Goal: Download file/media

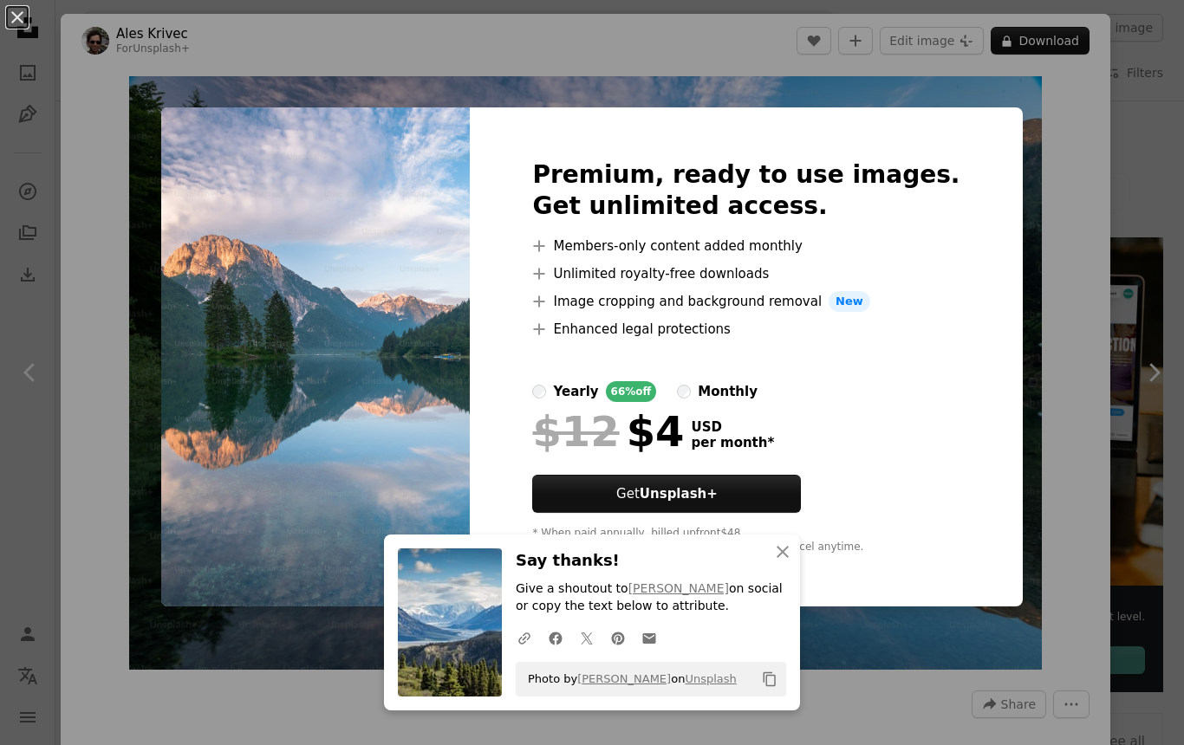
scroll to position [999, 0]
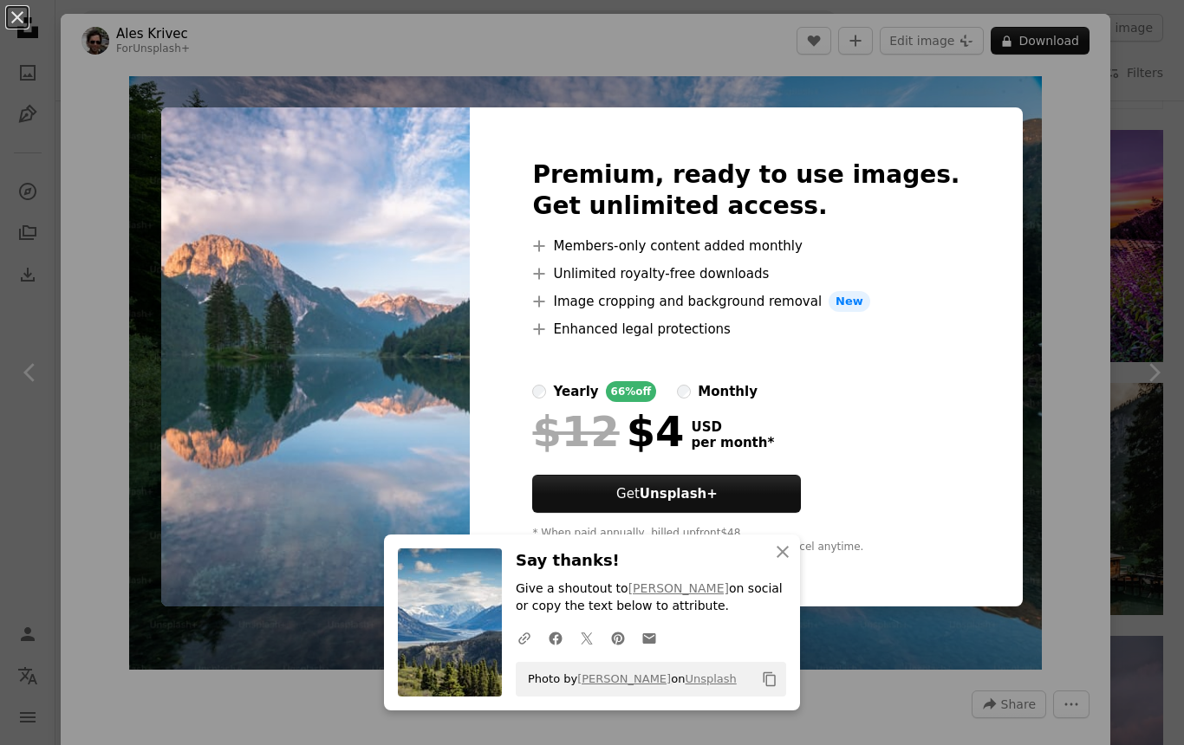
click at [989, 189] on div "An X shape Premium, ready to use images. Get unlimited access. A plus sign Memb…" at bounding box center [592, 372] width 1184 height 745
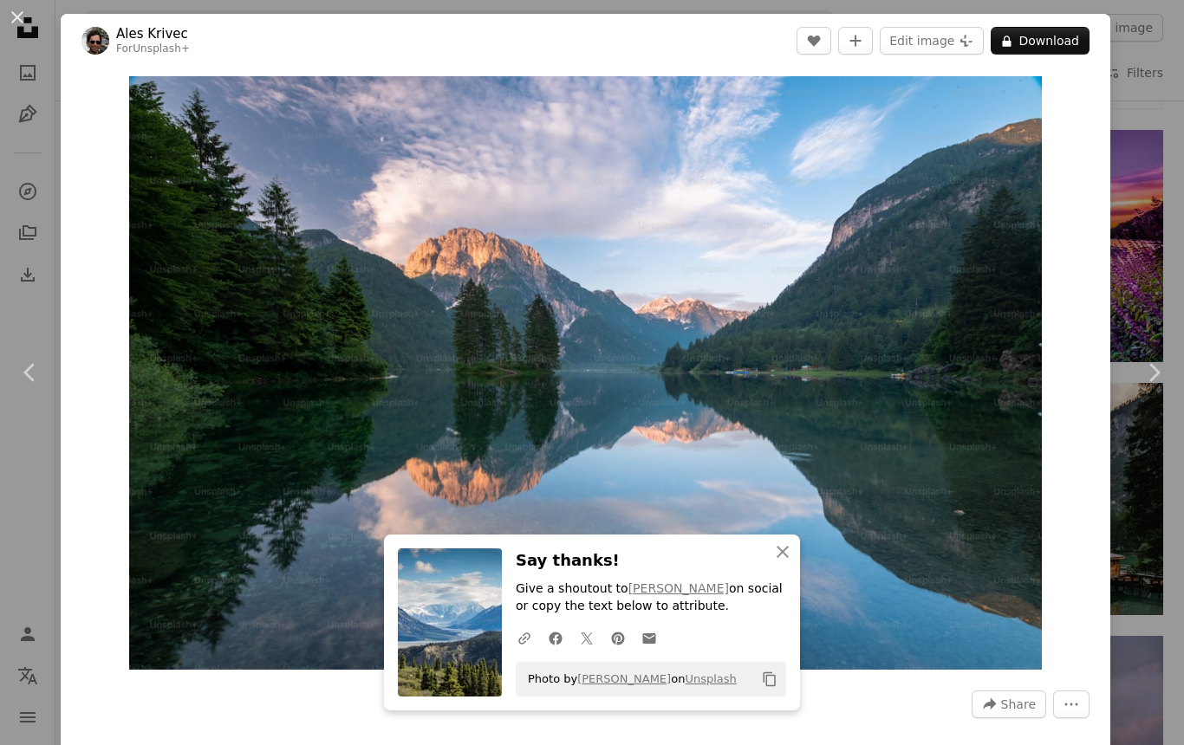
click at [1141, 123] on div "An X shape Chevron left Chevron right Ales Krivec For Unsplash+ A heart A plus …" at bounding box center [592, 372] width 1184 height 745
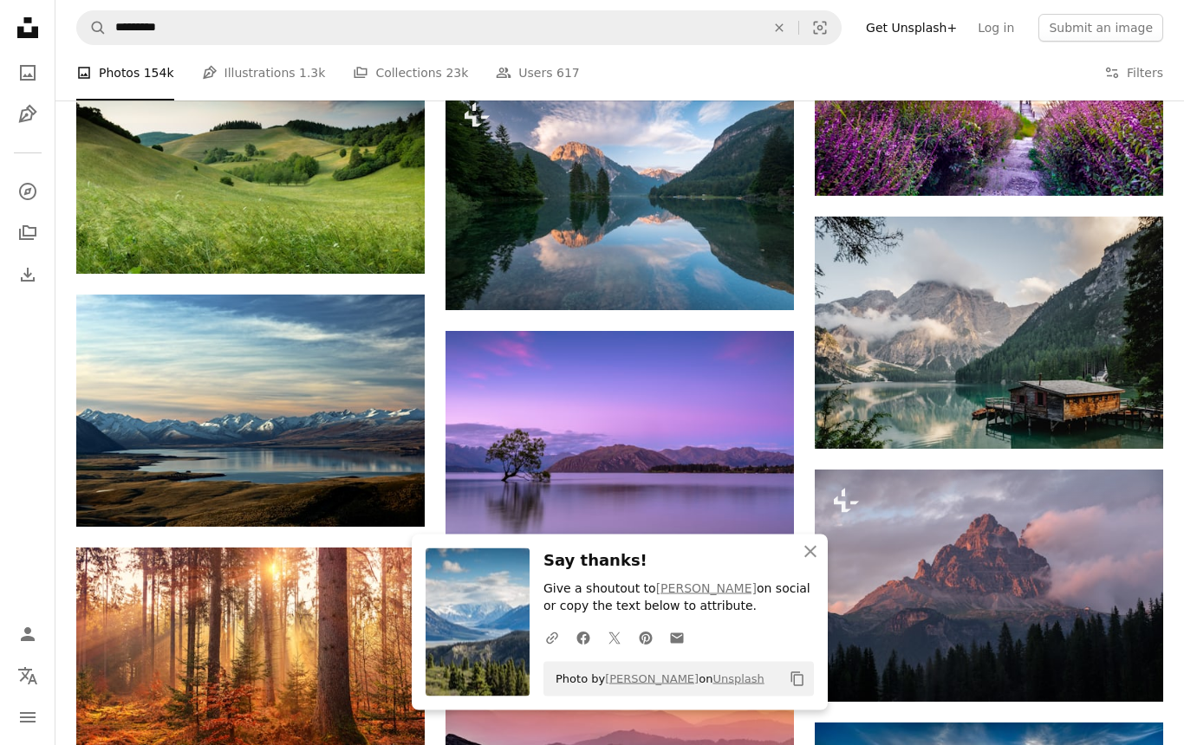
scroll to position [1166, 0]
click at [382, 501] on link "Arrow pointing down" at bounding box center [390, 496] width 35 height 28
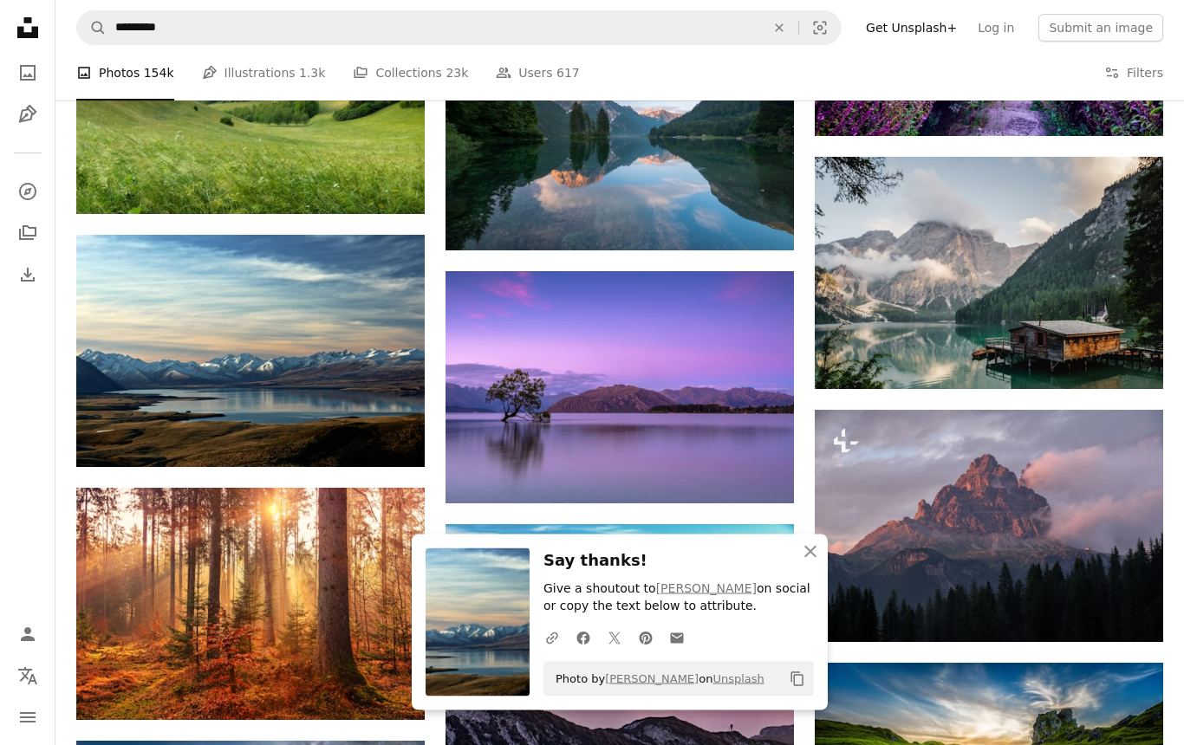
scroll to position [1226, 0]
click at [757, 470] on icon "Arrow pointing down" at bounding box center [759, 471] width 14 height 21
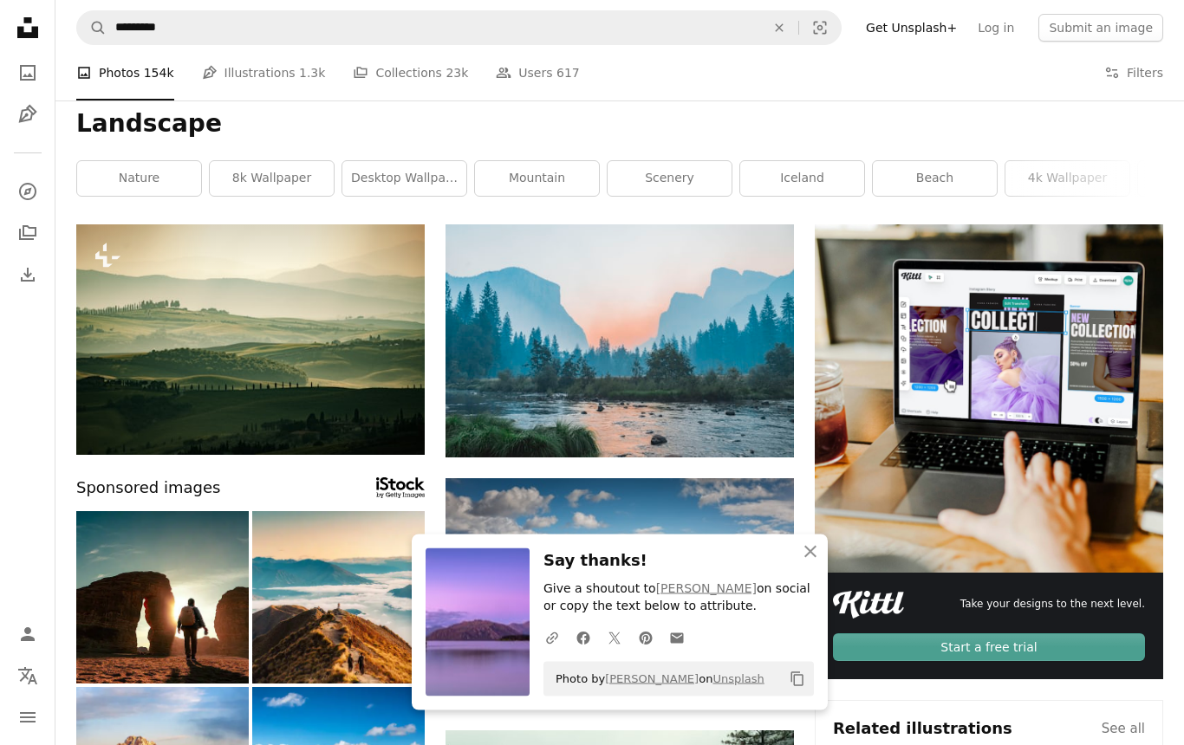
scroll to position [13, 0]
click at [770, 431] on link "Arrow pointing down" at bounding box center [759, 427] width 35 height 28
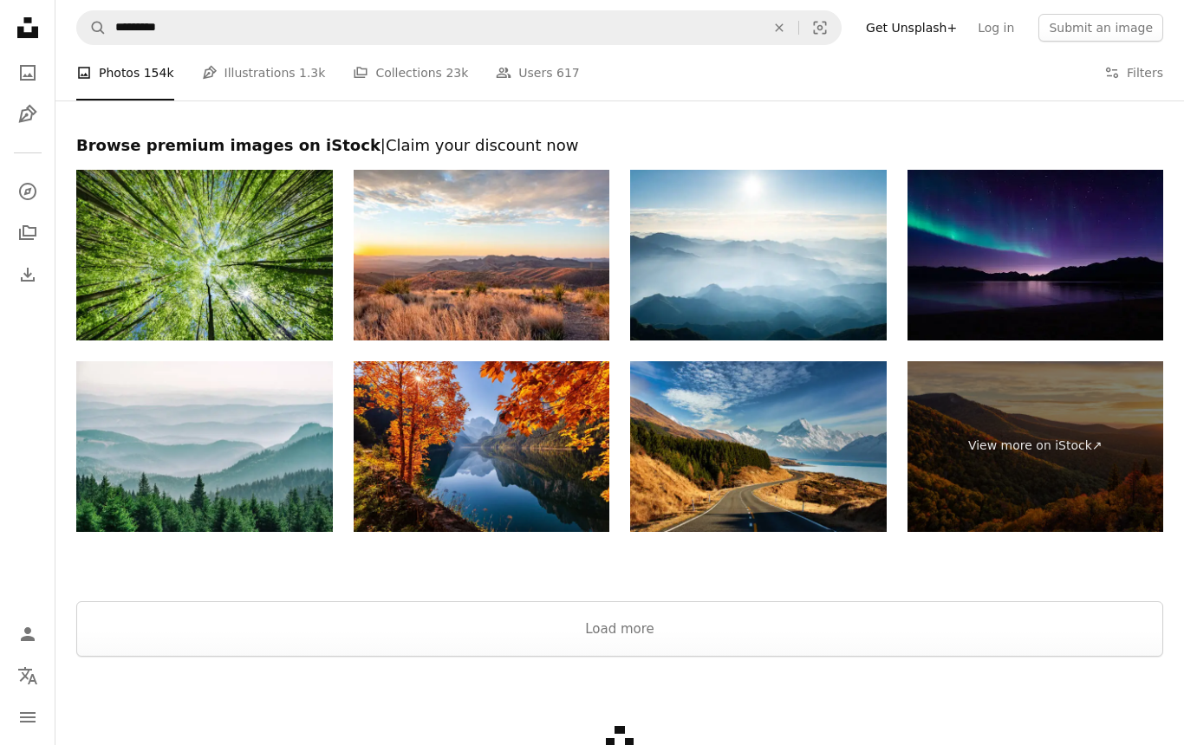
scroll to position [2302, 0]
click at [1069, 245] on img at bounding box center [1035, 255] width 257 height 171
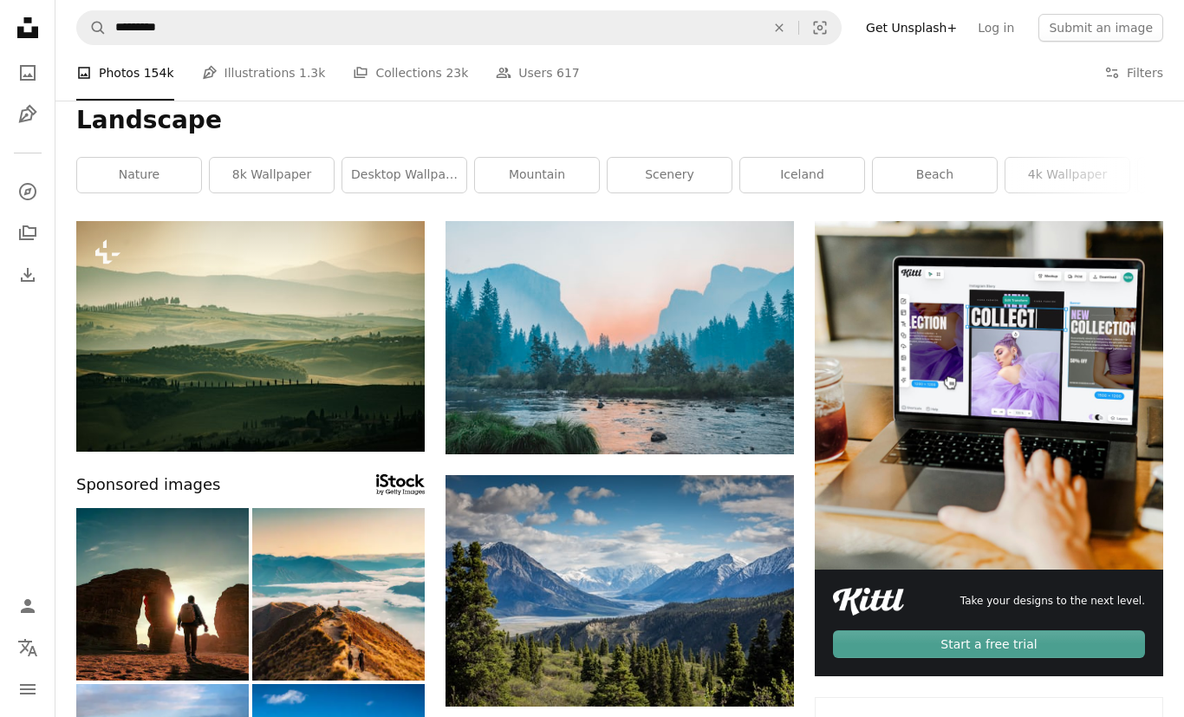
scroll to position [0, 0]
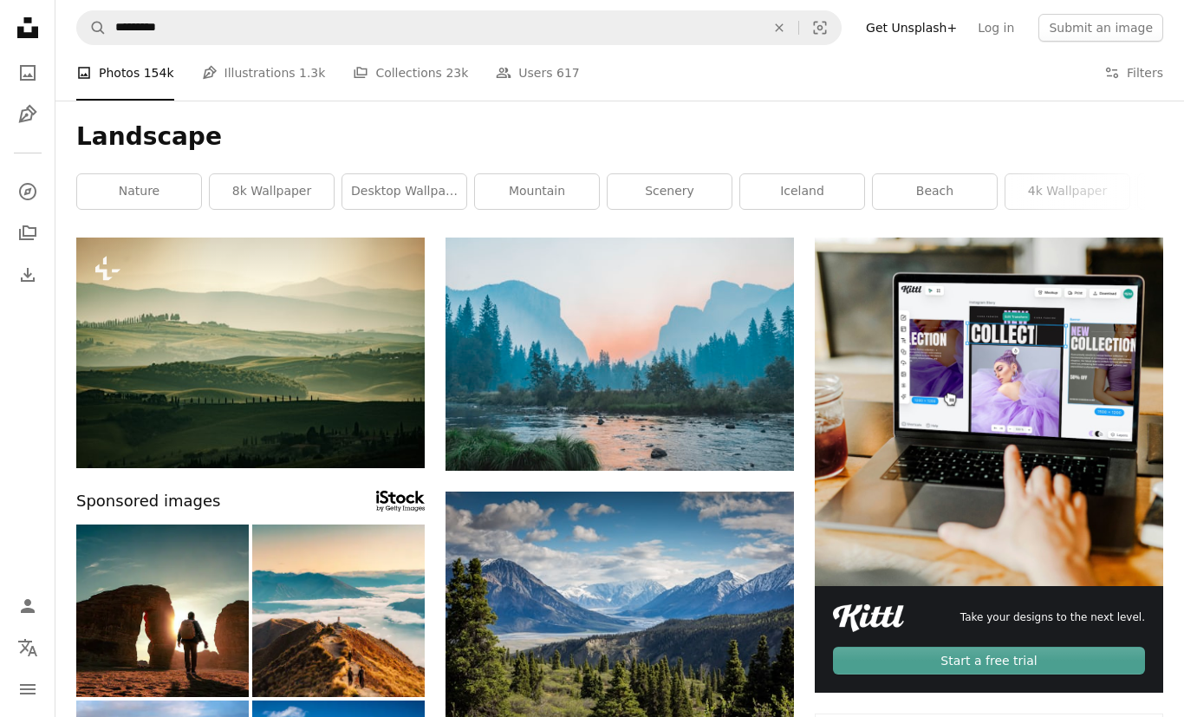
click at [269, 191] on link "8k wallpaper" at bounding box center [272, 191] width 124 height 35
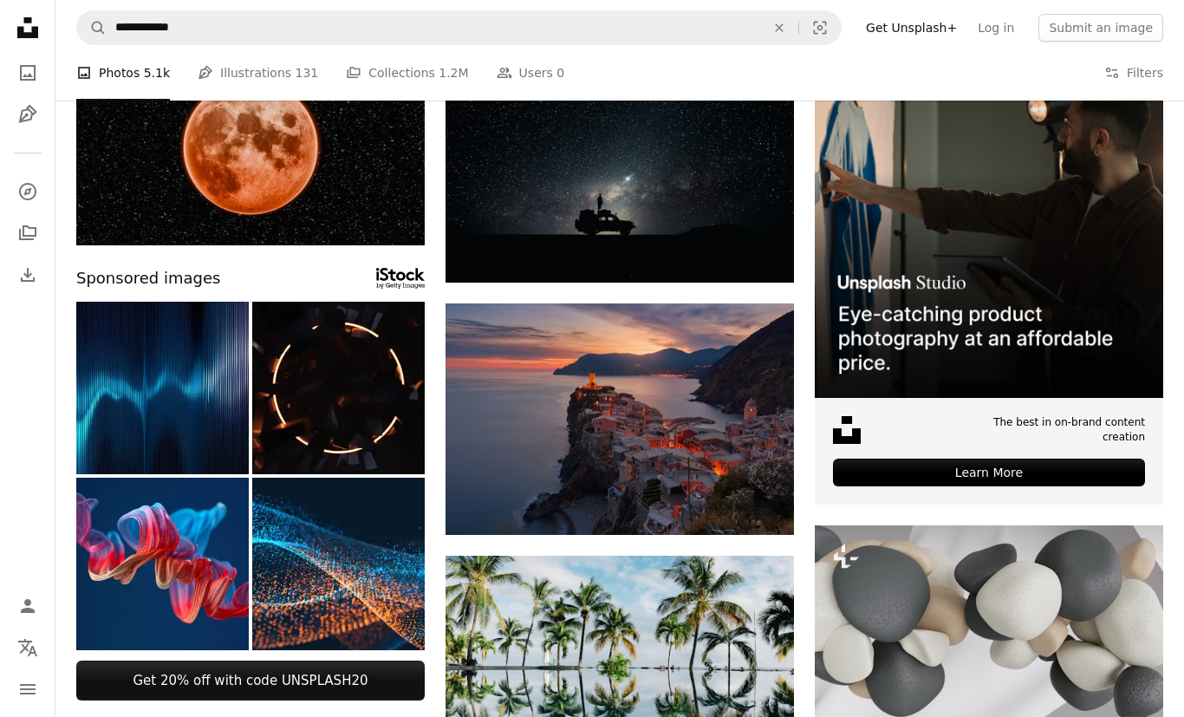
scroll to position [188, 0]
click at [767, 502] on link "Arrow pointing down" at bounding box center [759, 504] width 35 height 28
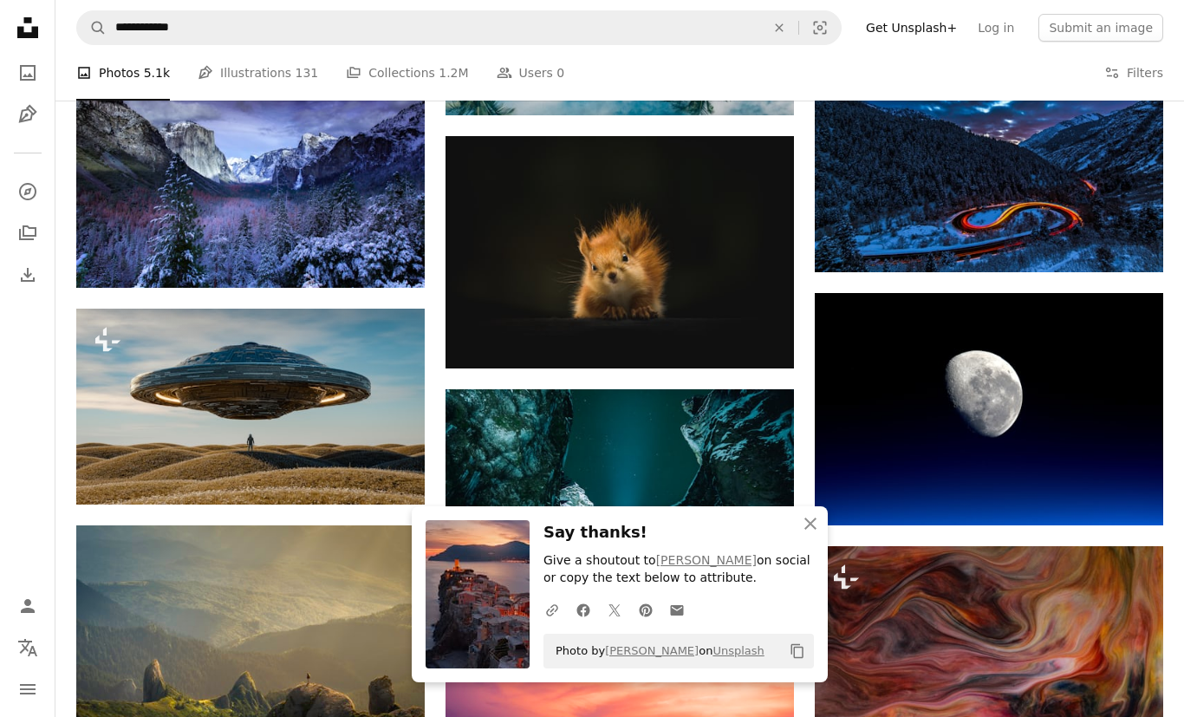
scroll to position [854, 0]
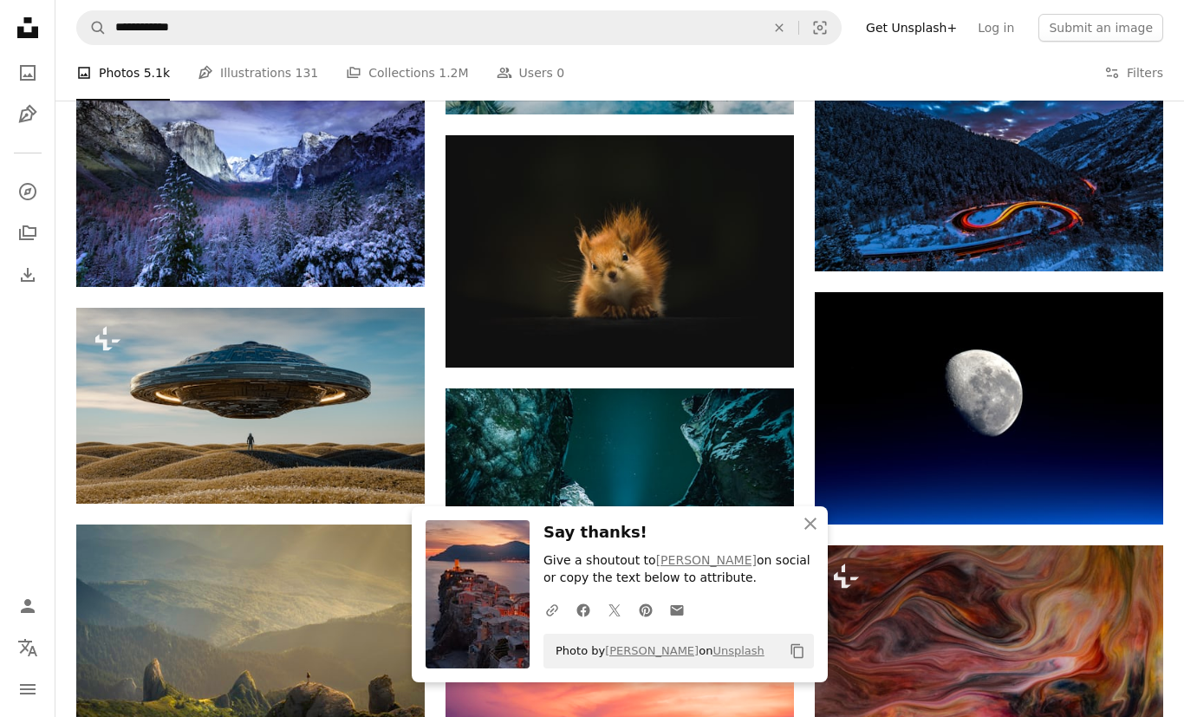
click at [767, 348] on link "Arrow pointing down" at bounding box center [759, 336] width 35 height 28
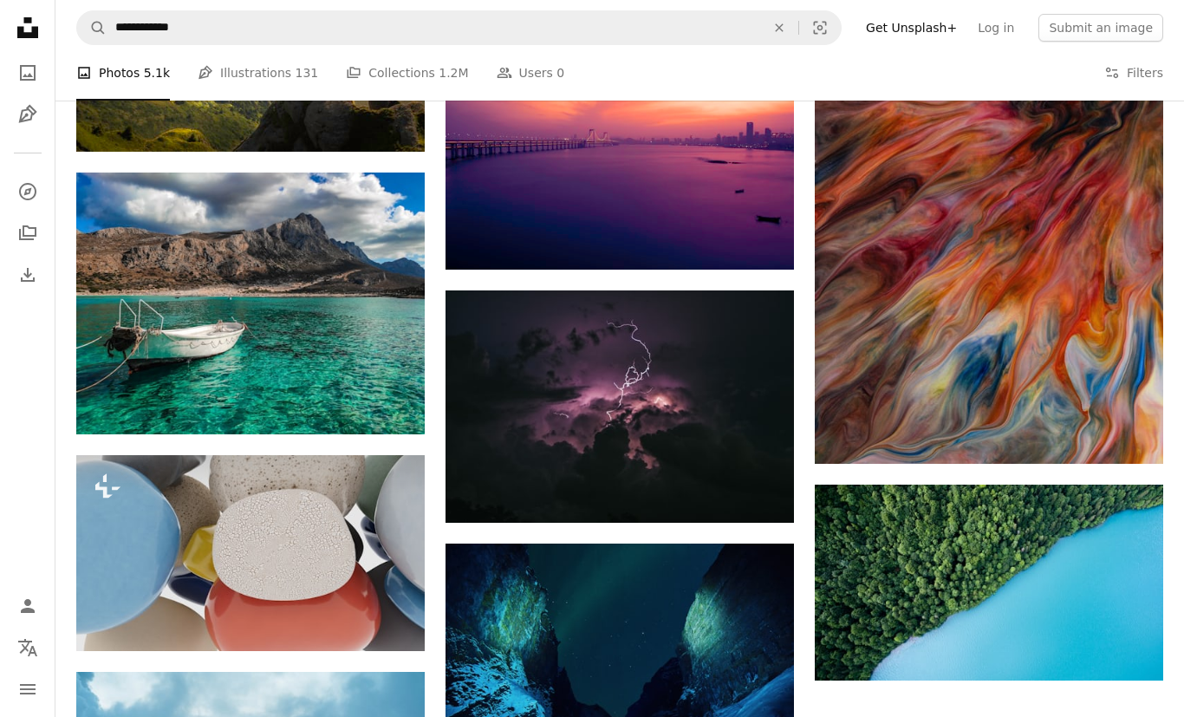
scroll to position [1460, 0]
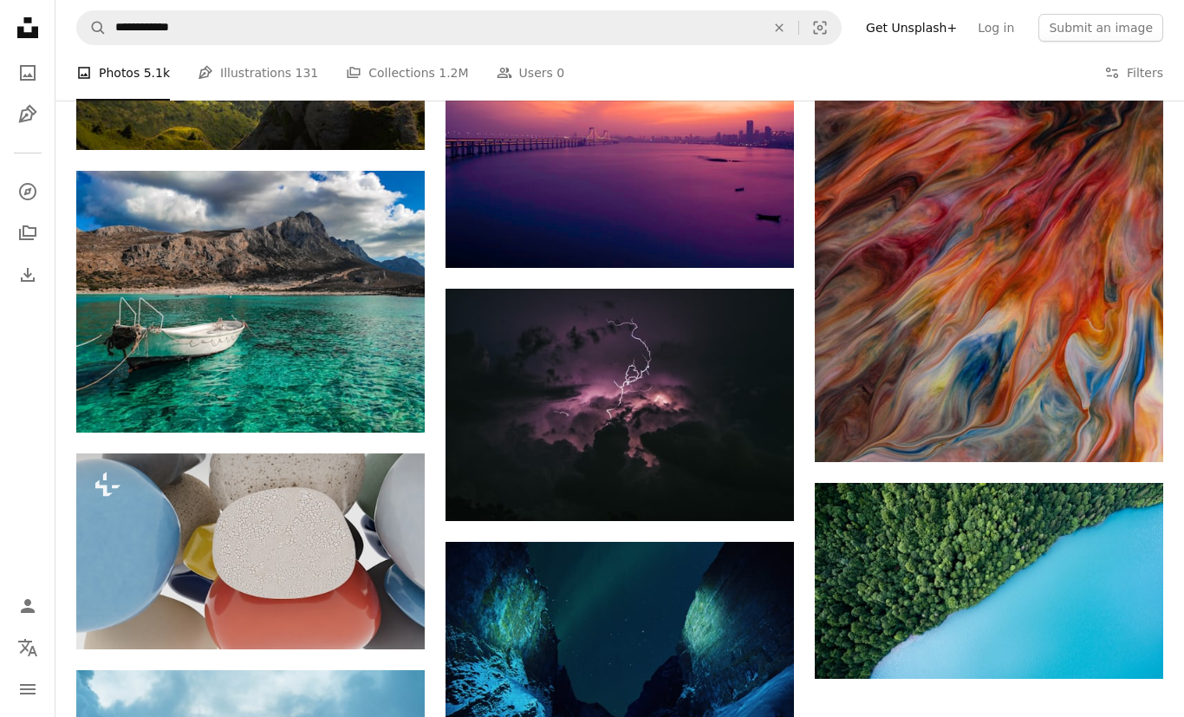
click at [387, 402] on icon "Arrow pointing down" at bounding box center [390, 400] width 14 height 21
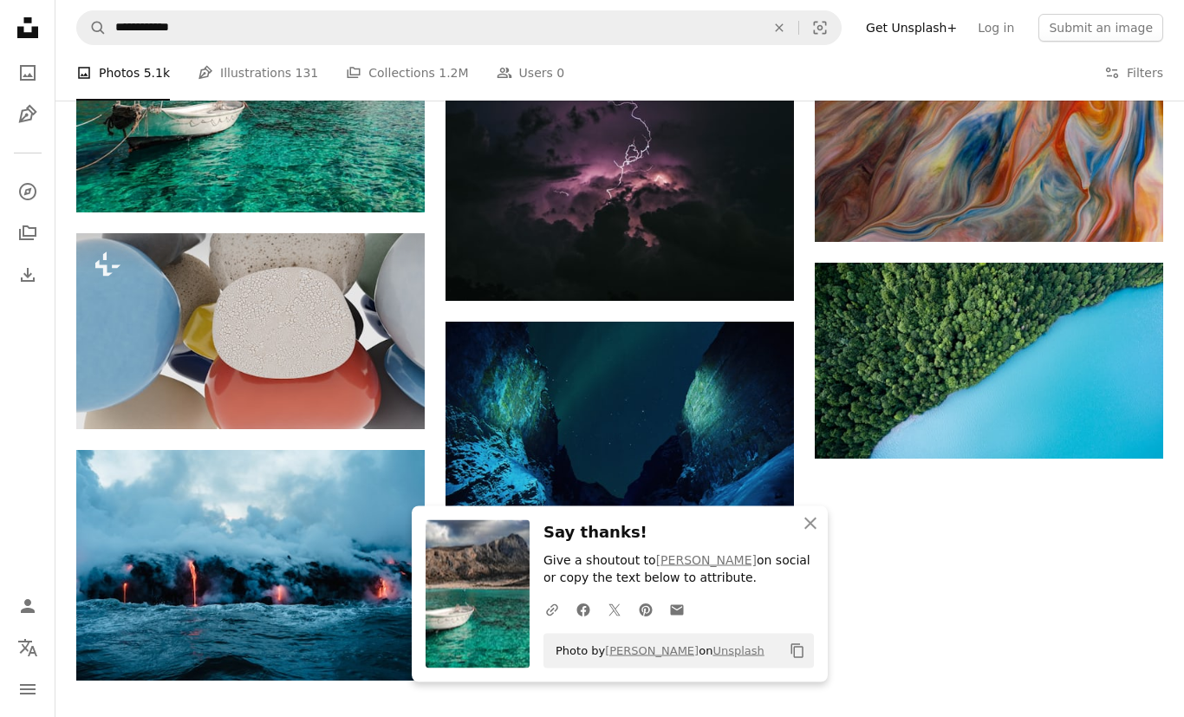
scroll to position [1680, 0]
click at [1128, 428] on icon "Download" at bounding box center [1128, 426] width 11 height 12
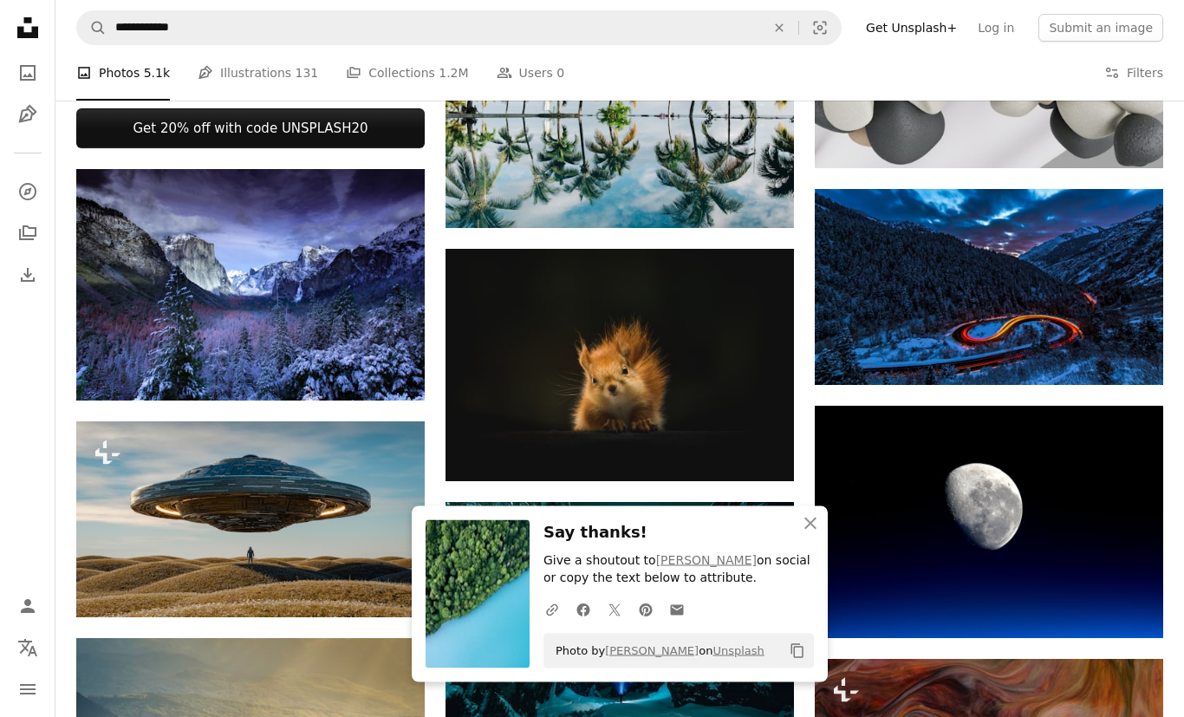
scroll to position [740, 0]
click at [1128, 356] on icon "Arrow pointing down" at bounding box center [1129, 352] width 14 height 21
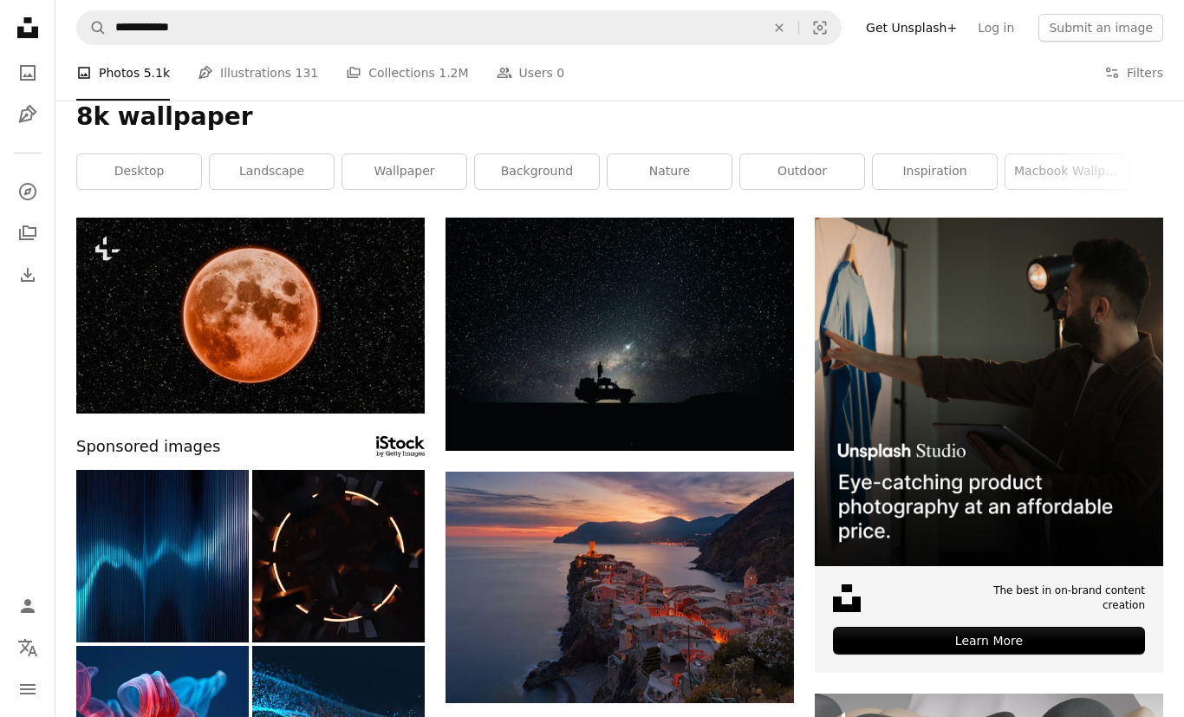
scroll to position [0, 0]
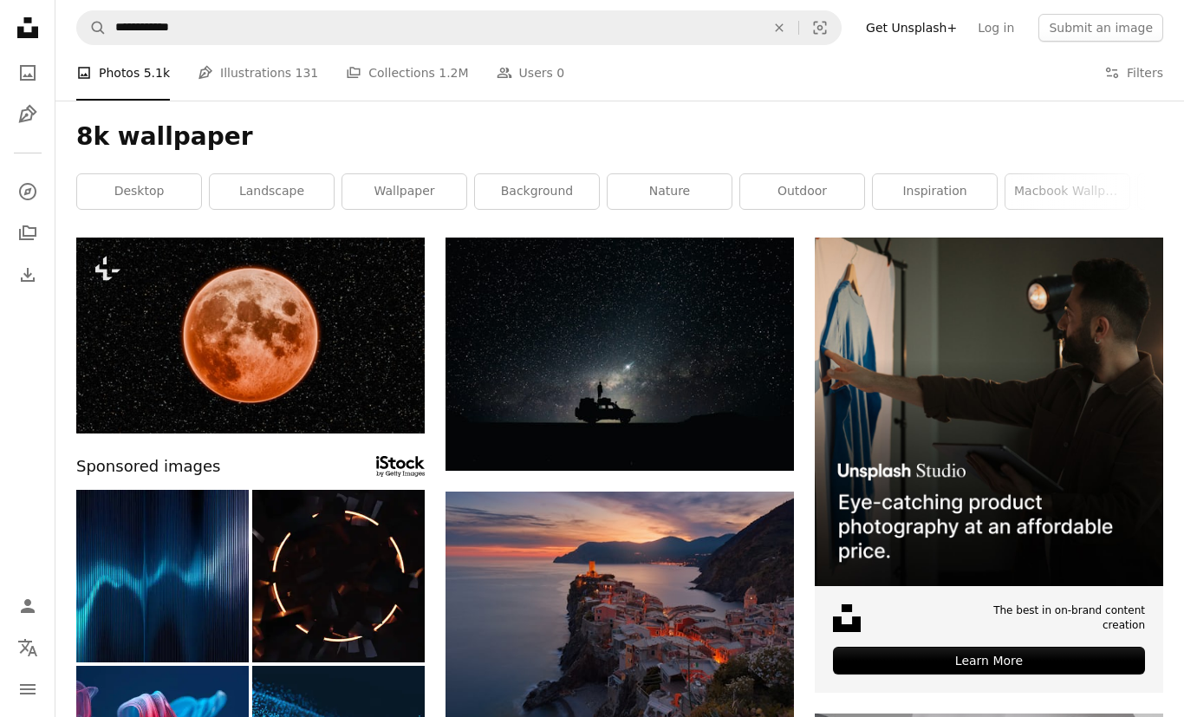
click at [276, 189] on link "landscape" at bounding box center [272, 191] width 124 height 35
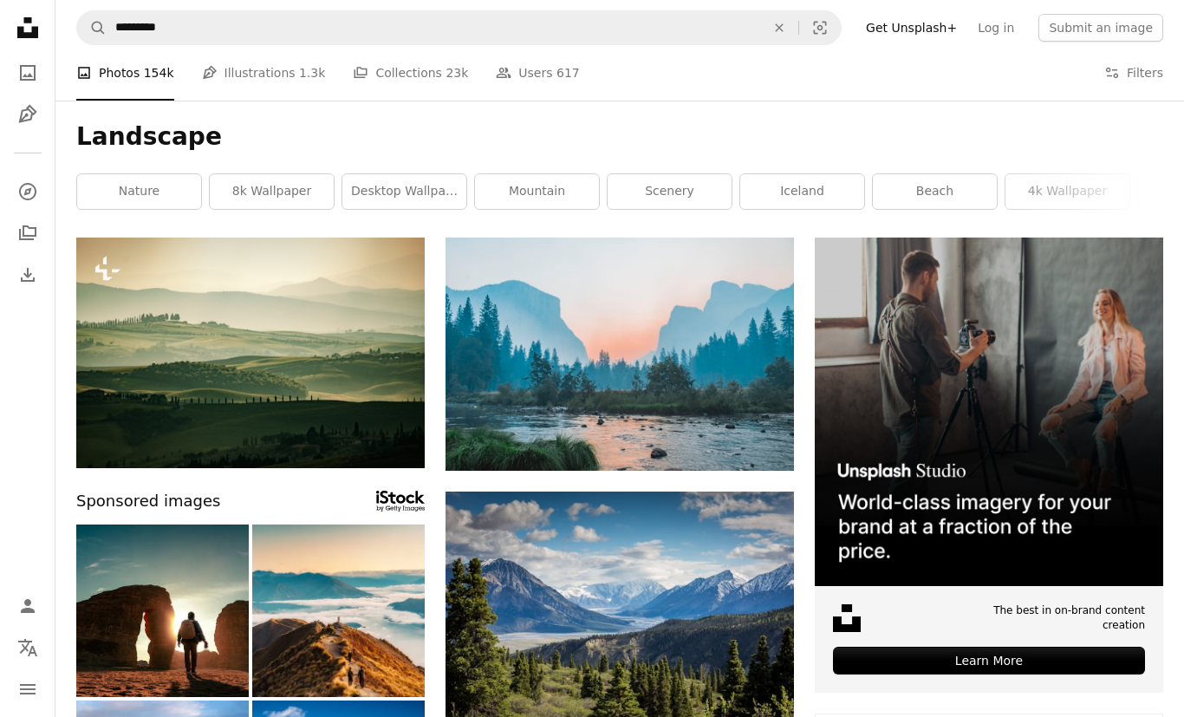
click at [705, 202] on link "scenery" at bounding box center [670, 191] width 124 height 35
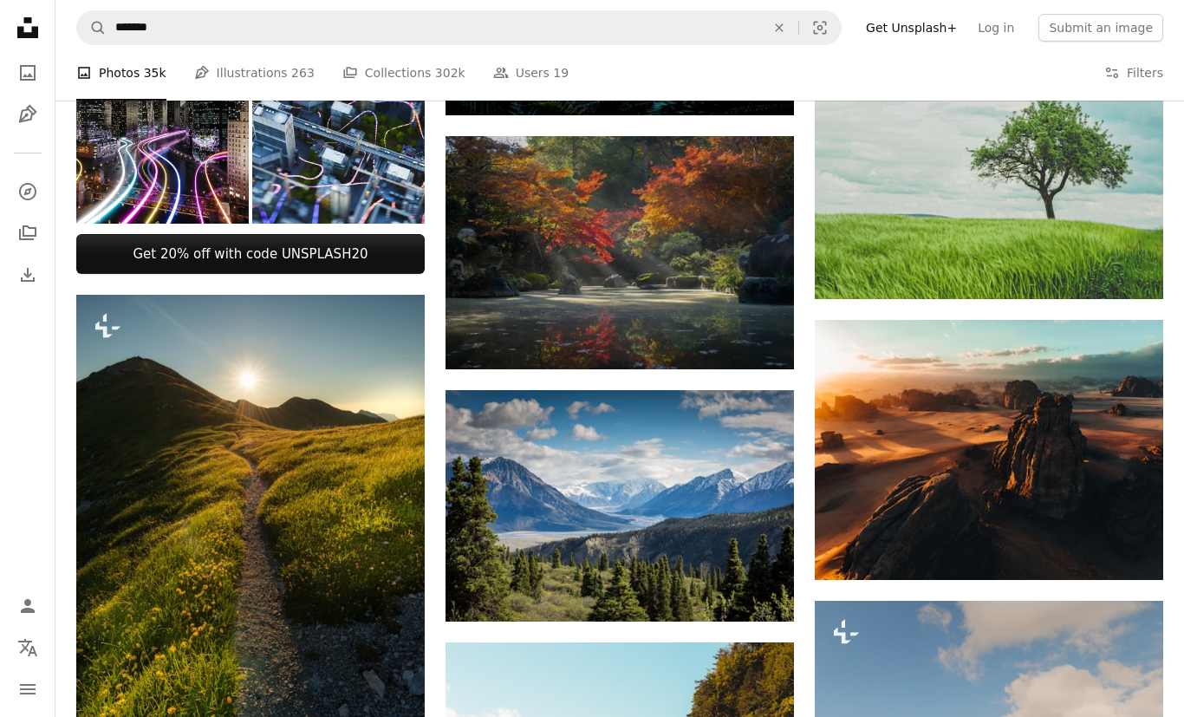
scroll to position [634, 0]
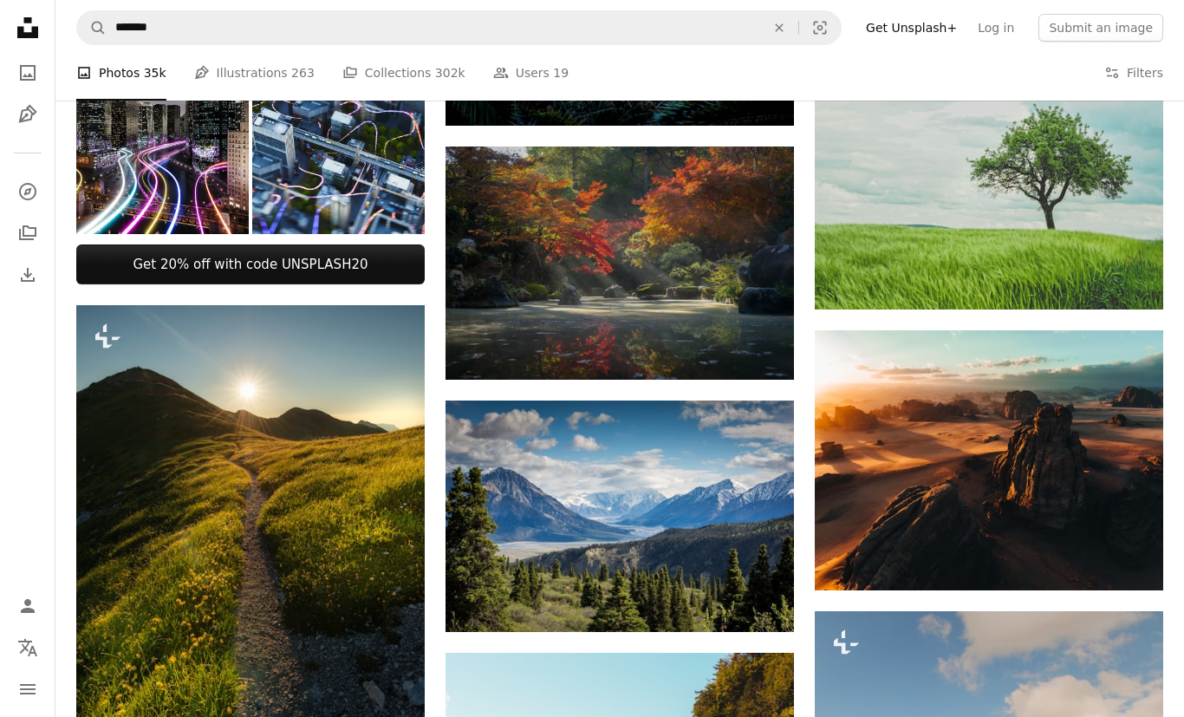
click at [758, 343] on icon "Download" at bounding box center [759, 347] width 11 height 12
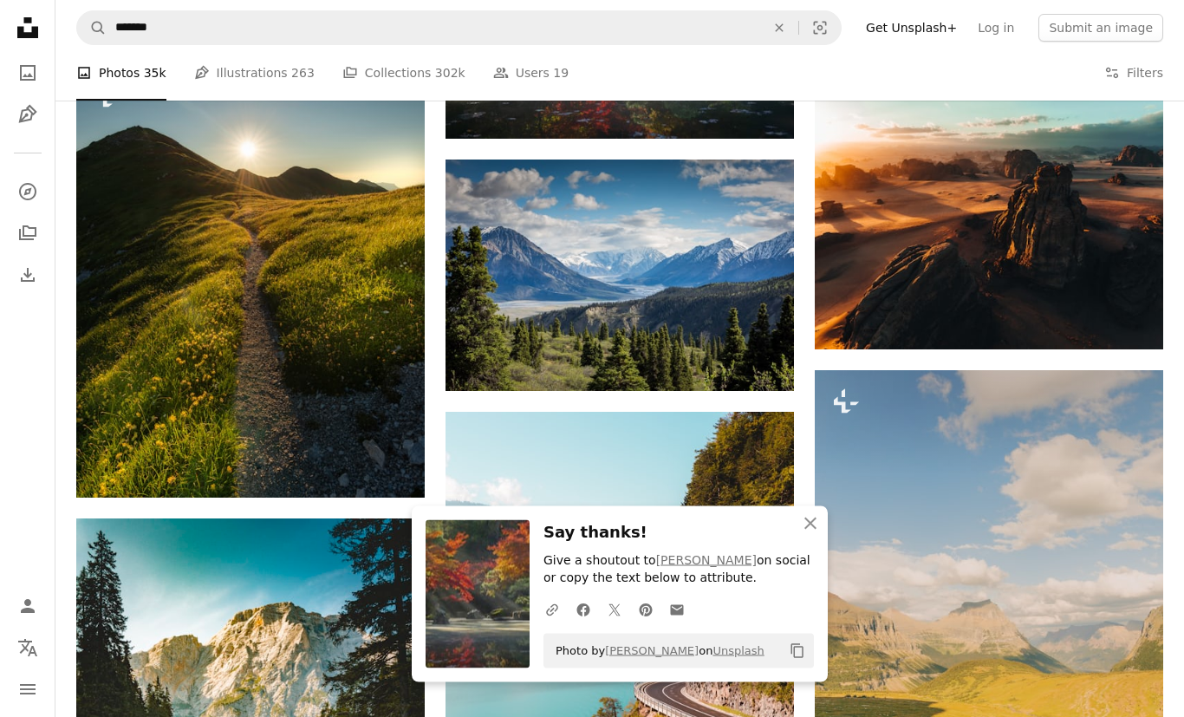
scroll to position [878, 0]
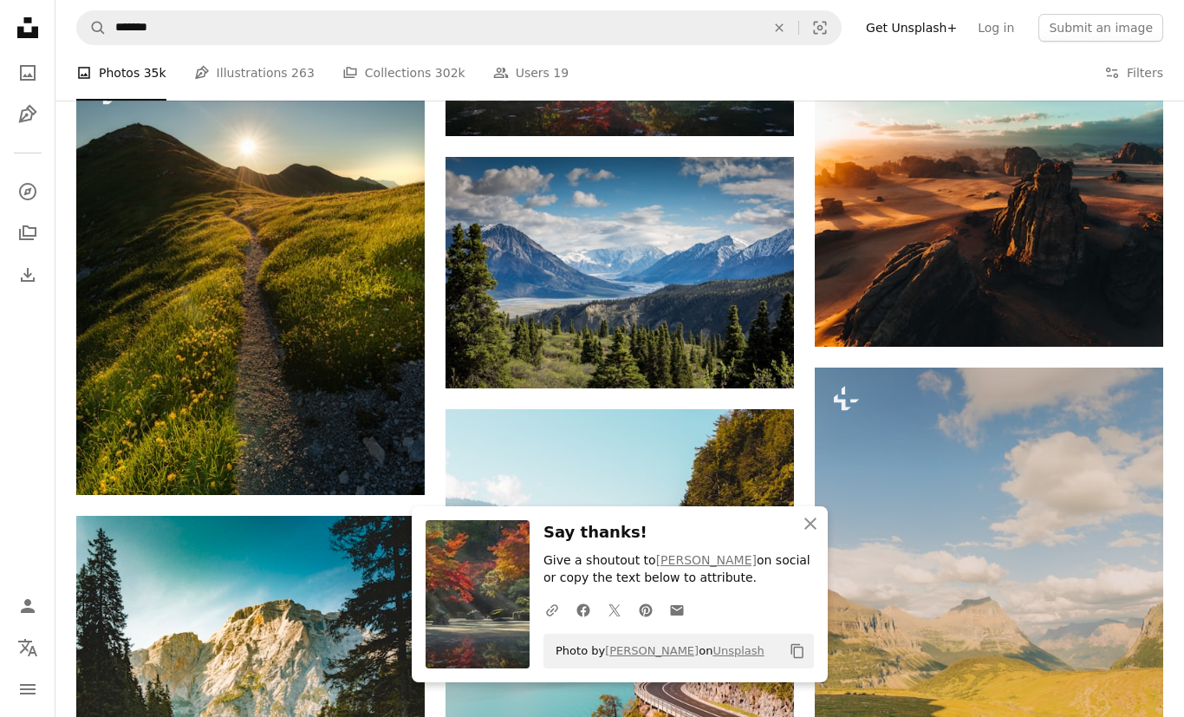
click at [1138, 322] on link "Arrow pointing down" at bounding box center [1128, 316] width 35 height 28
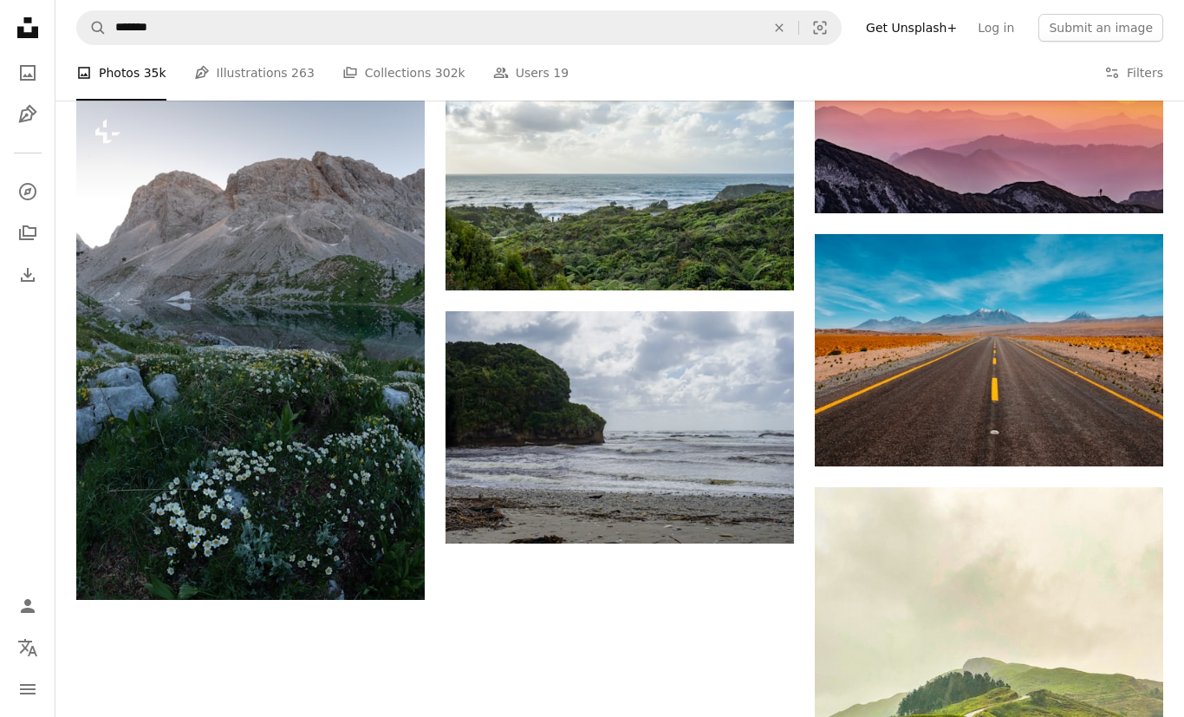
scroll to position [2344, 0]
click at [1129, 439] on icon "Arrow pointing down" at bounding box center [1129, 434] width 14 height 21
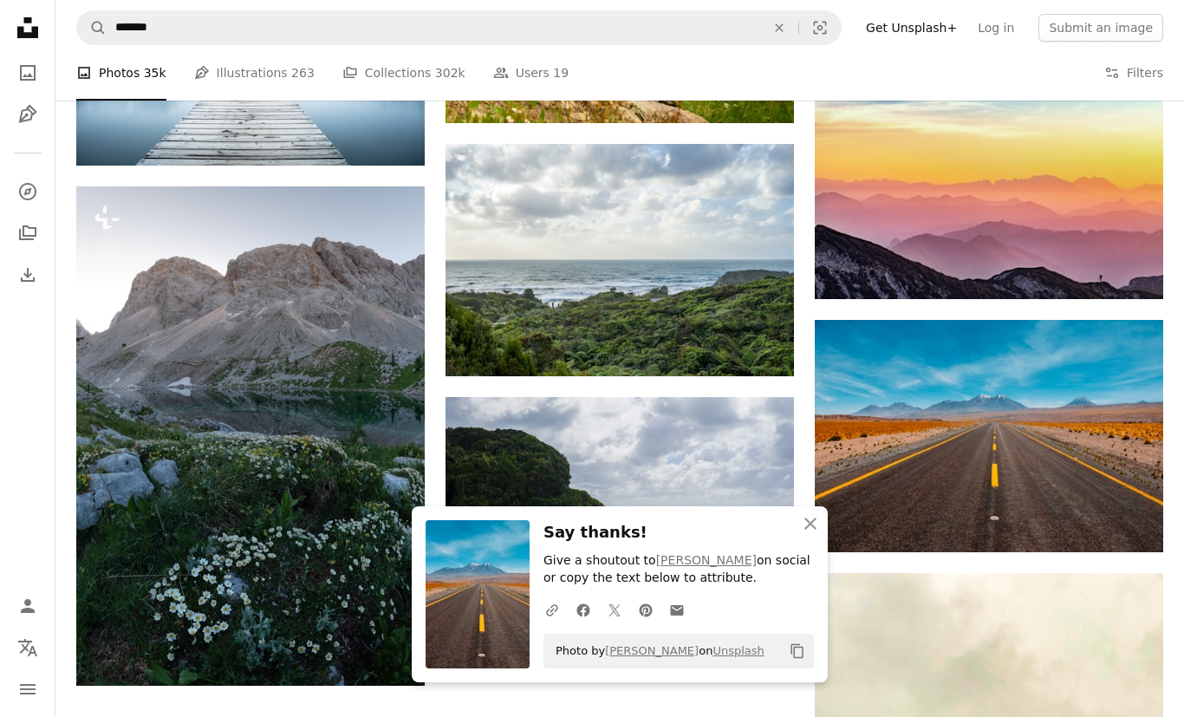
scroll to position [2243, 0]
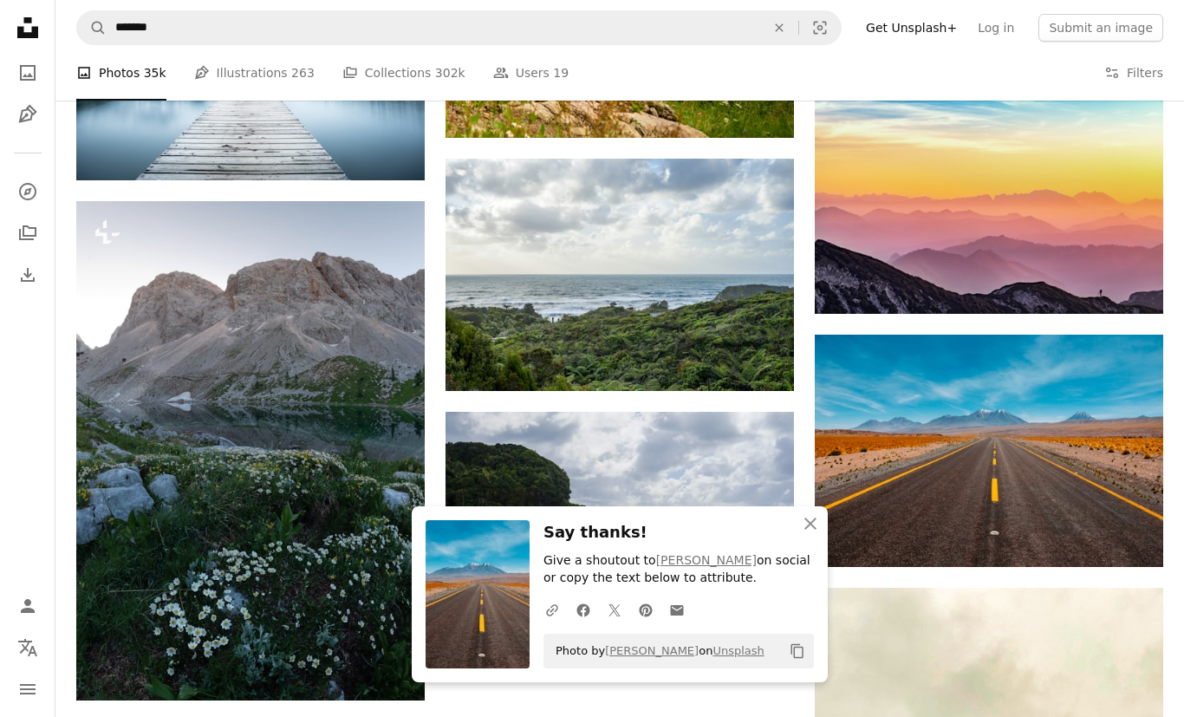
click at [765, 365] on icon "Arrow pointing down" at bounding box center [759, 358] width 14 height 21
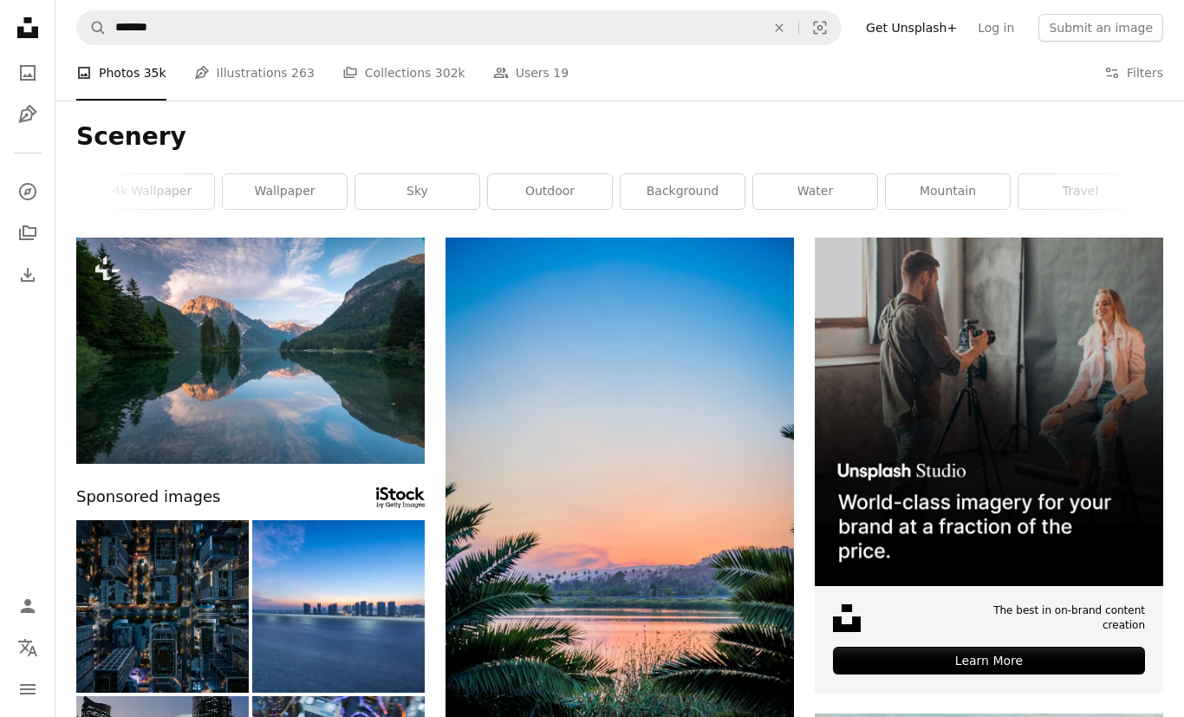
scroll to position [0, 229]
click at [713, 187] on link "background" at bounding box center [706, 191] width 124 height 35
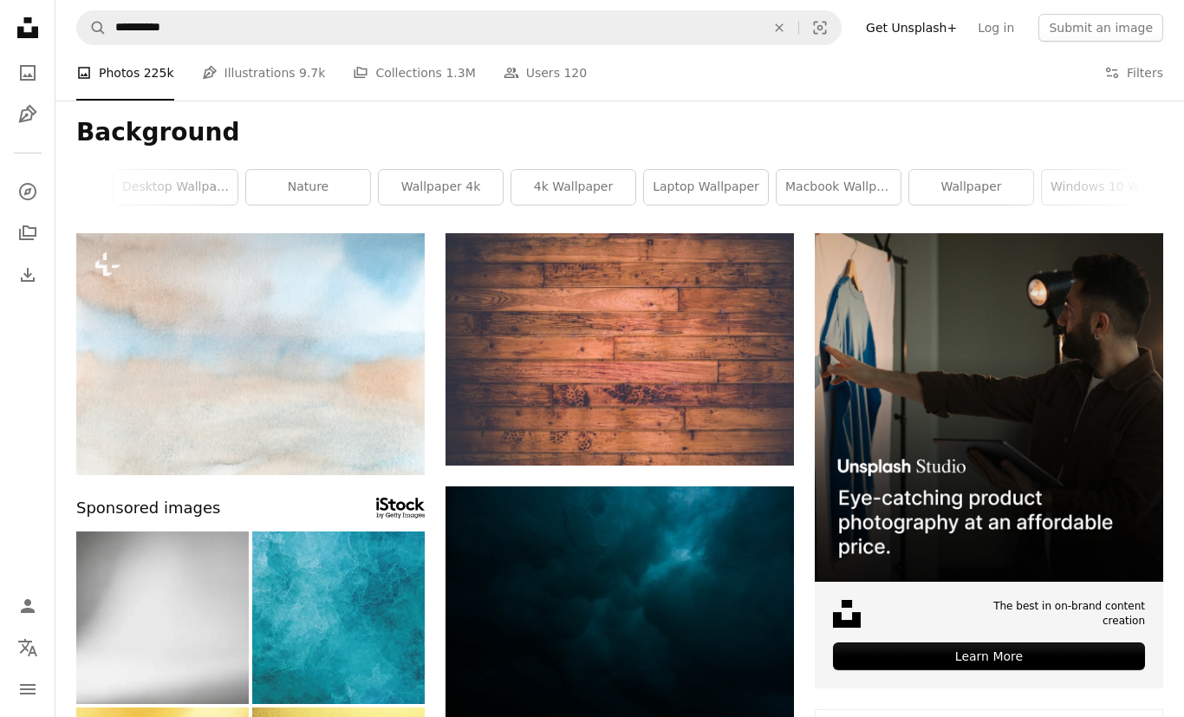
scroll to position [4, 0]
click at [601, 192] on link "4k wallpaper" at bounding box center [573, 187] width 124 height 35
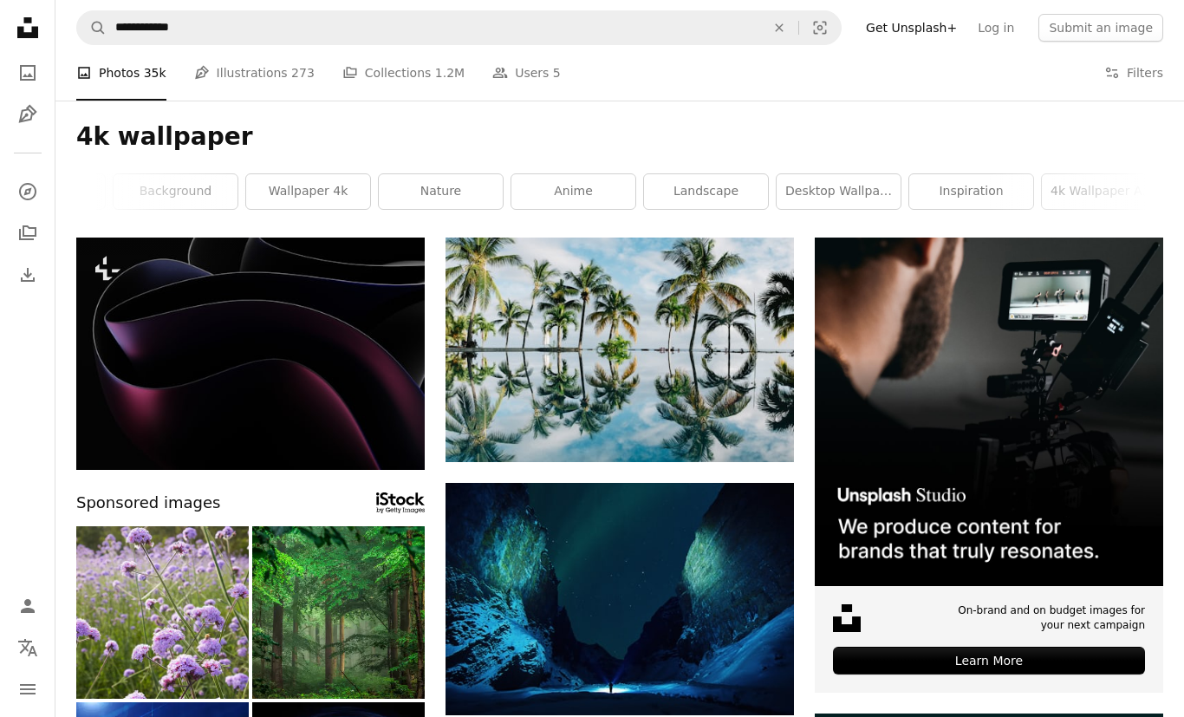
click at [437, 185] on link "nature" at bounding box center [441, 191] width 124 height 35
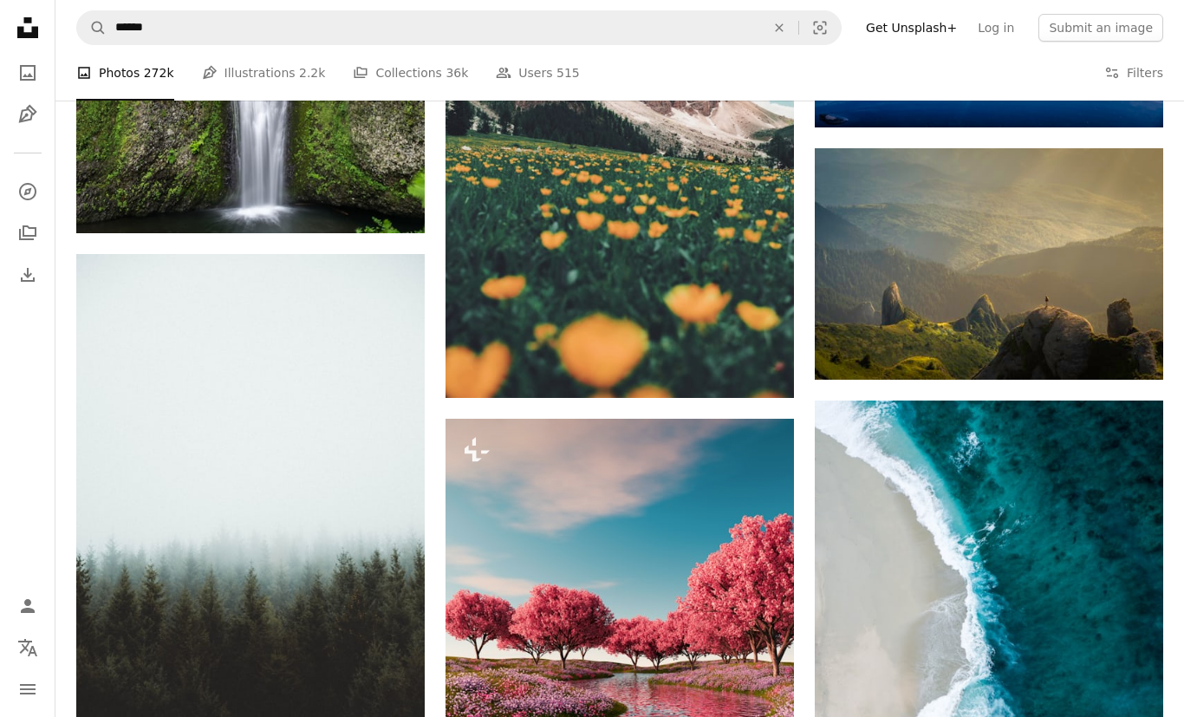
scroll to position [1753, 0]
click at [1135, 345] on icon "Arrow pointing down" at bounding box center [1129, 347] width 14 height 21
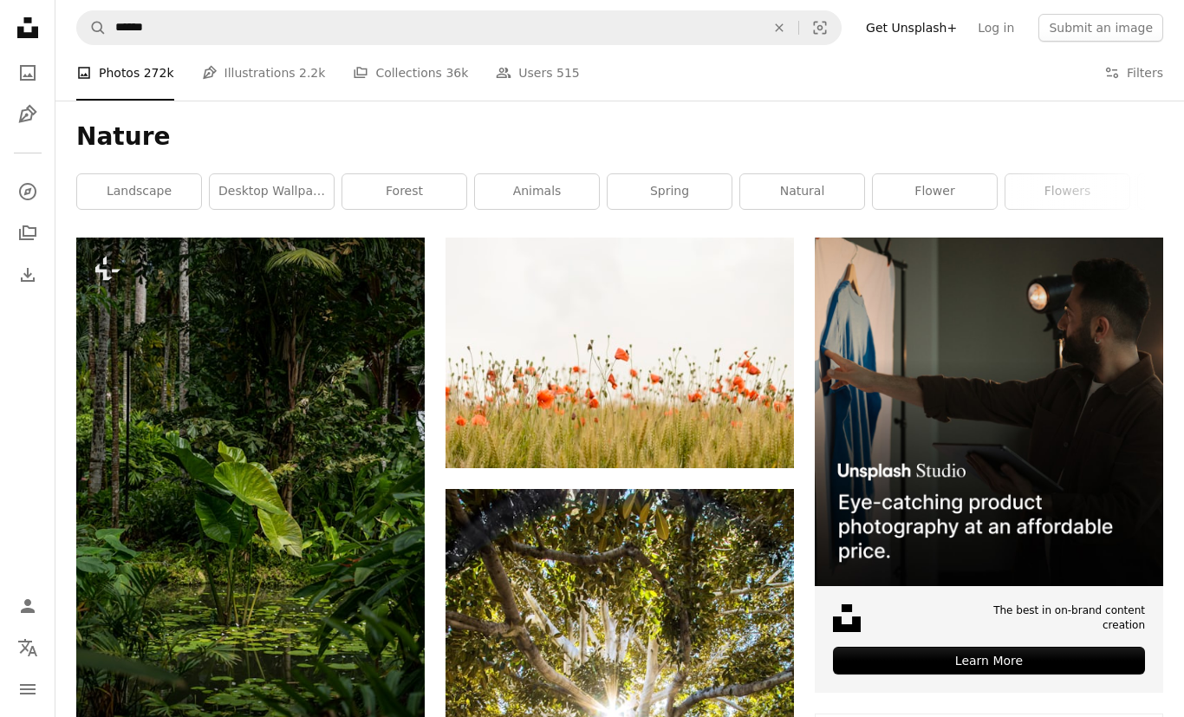
scroll to position [0, 0]
click at [501, 176] on link "animals" at bounding box center [537, 191] width 124 height 35
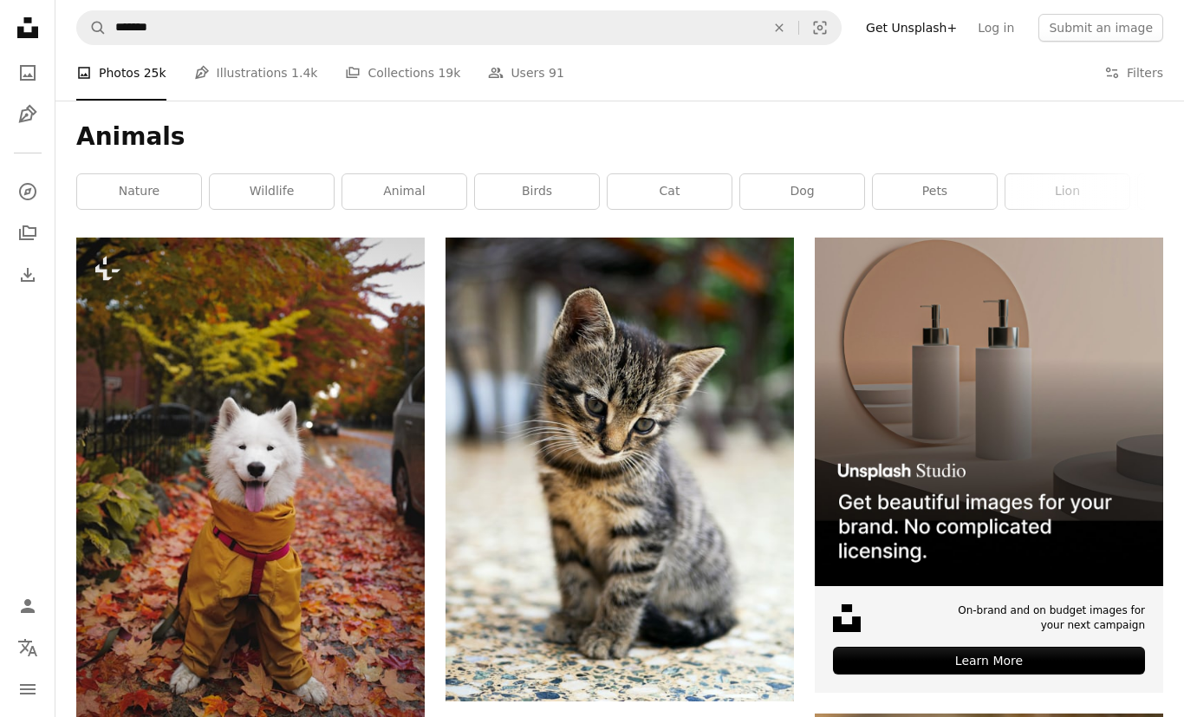
click at [257, 177] on link "wildlife" at bounding box center [272, 191] width 124 height 35
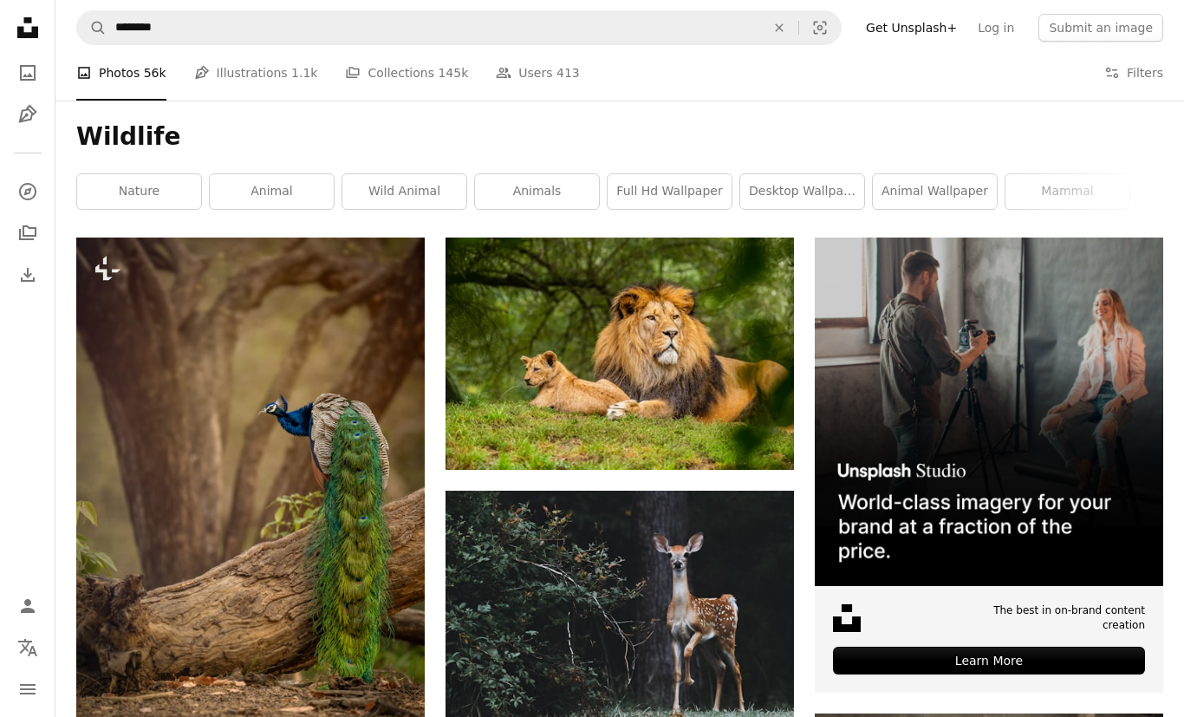
click at [147, 192] on link "nature" at bounding box center [139, 191] width 124 height 35
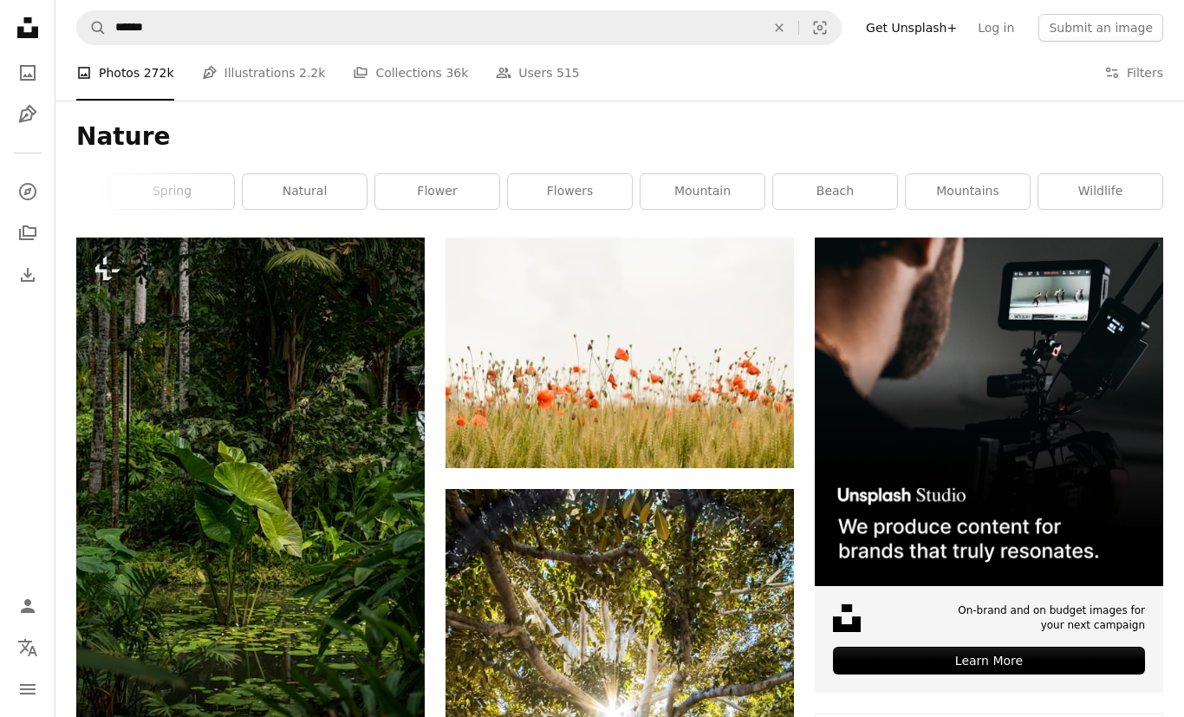
scroll to position [0, 497]
click at [734, 194] on link "mountain" at bounding box center [702, 191] width 124 height 35
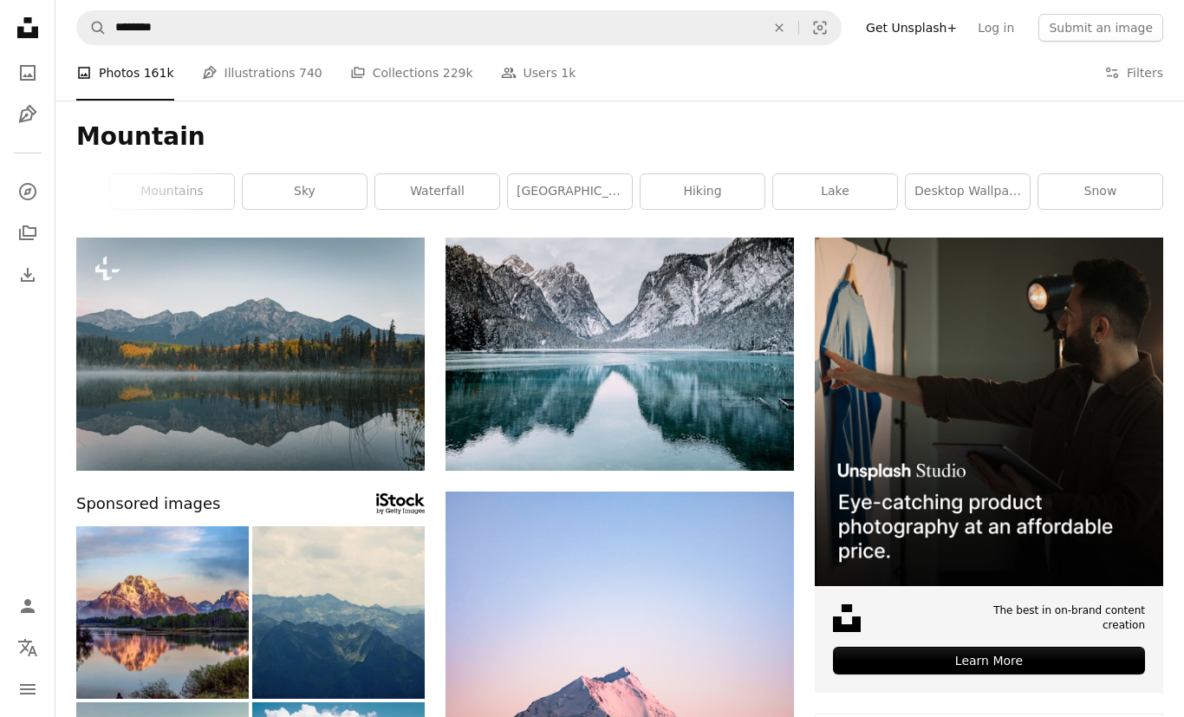
click at [785, 19] on button "An X shape" at bounding box center [779, 27] width 38 height 33
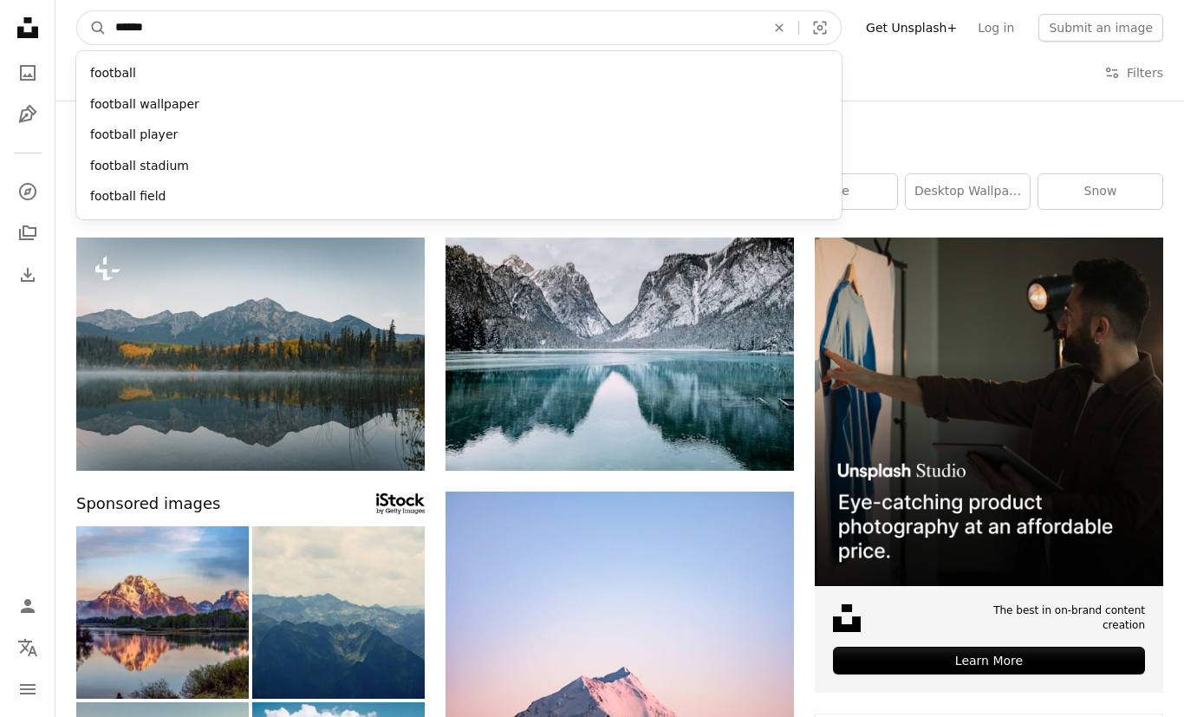
type input "*******"
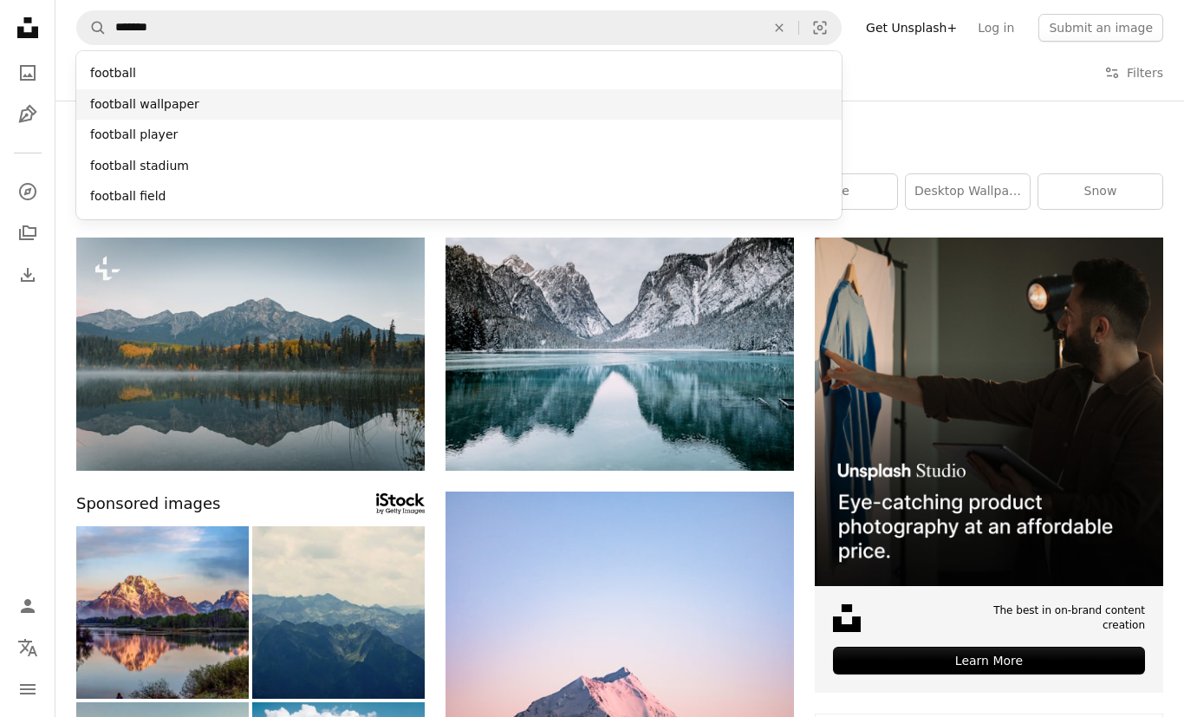
click at [121, 91] on div "football wallpaper" at bounding box center [458, 104] width 765 height 31
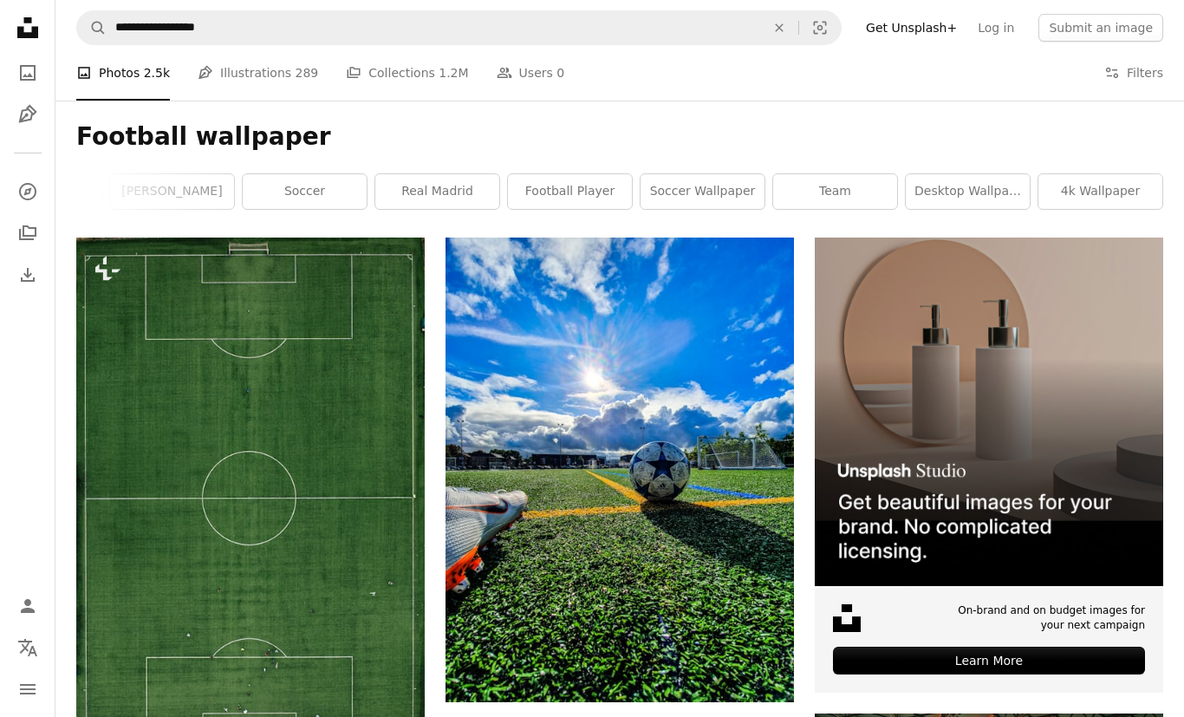
scroll to position [0, 497]
click at [426, 191] on link "real madrid" at bounding box center [437, 191] width 124 height 35
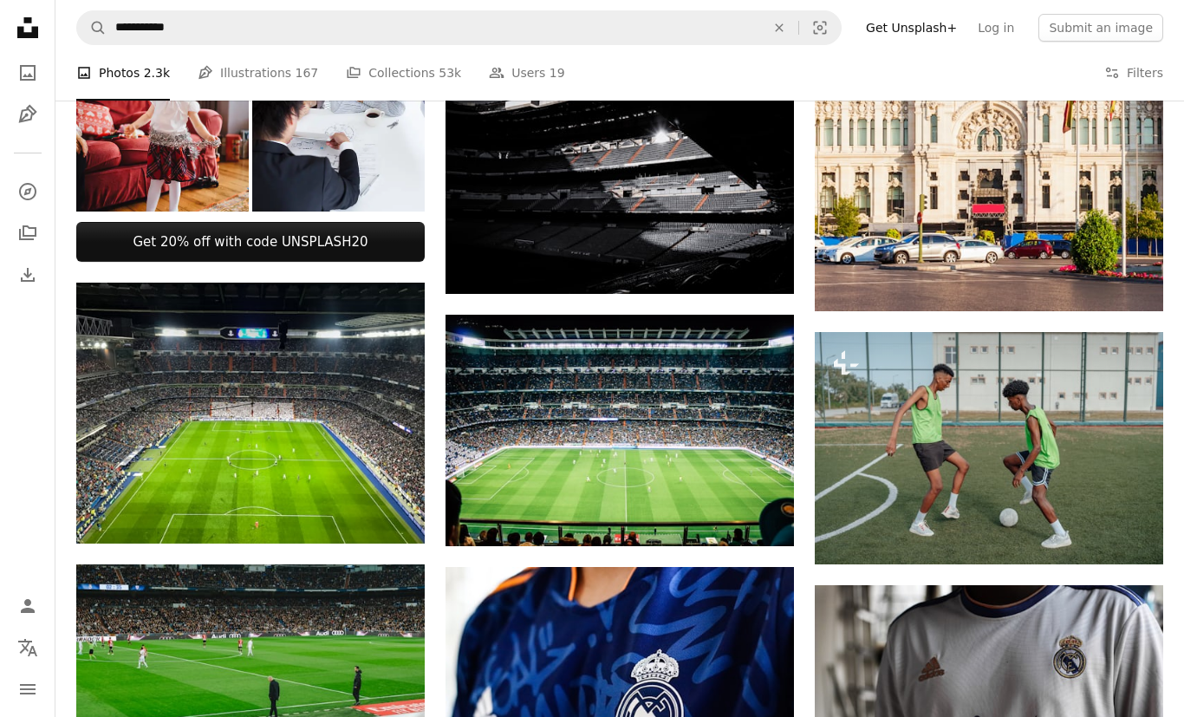
scroll to position [959, 0]
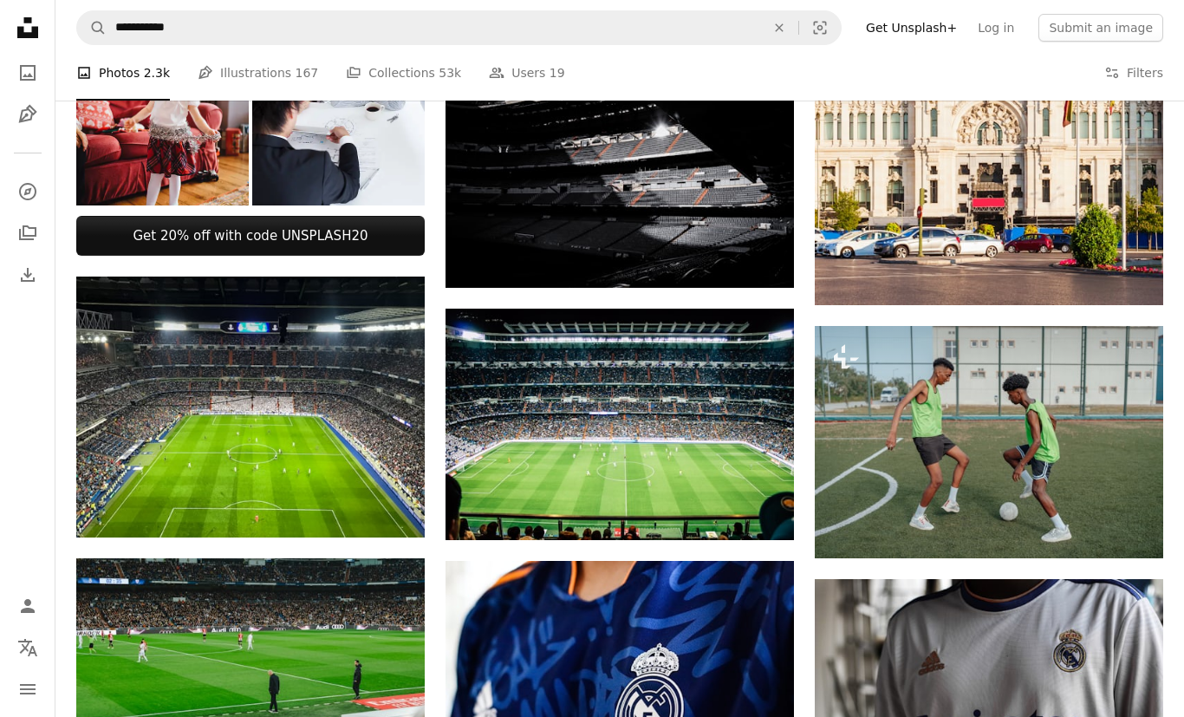
click at [488, 408] on img at bounding box center [619, 425] width 348 height 232
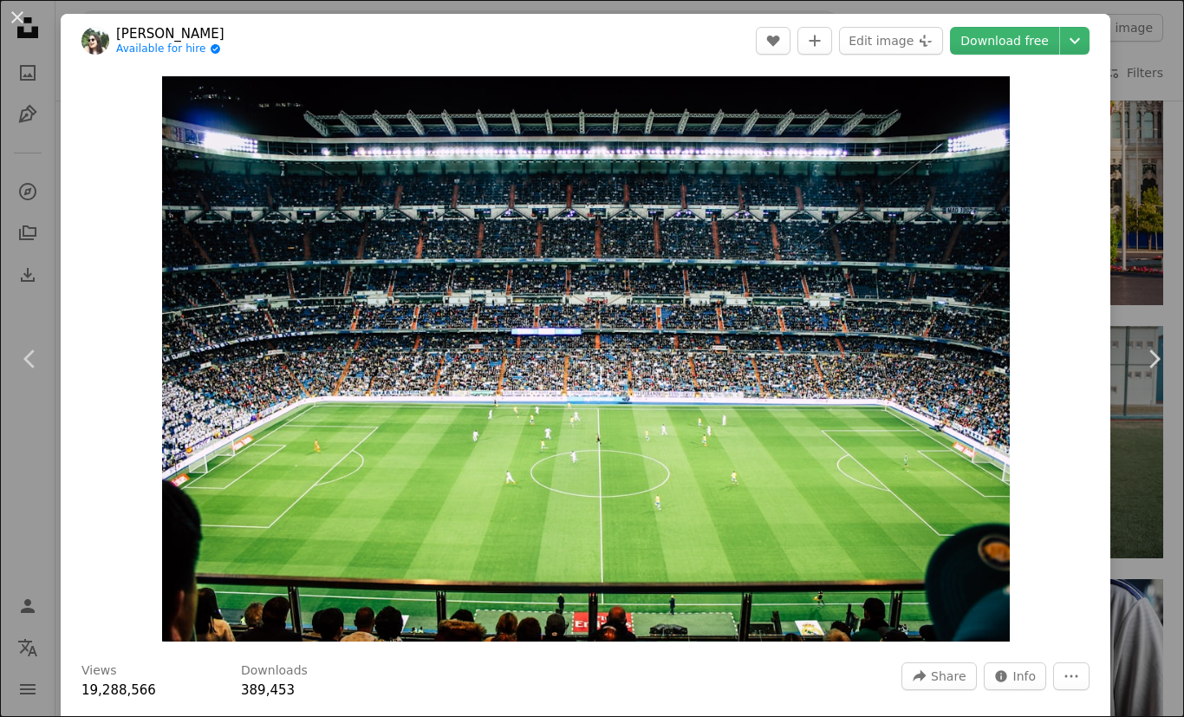
click at [45, 145] on div "An X shape Chevron left Chevron right Vienna [PERSON_NAME] Available for hire A…" at bounding box center [592, 358] width 1184 height 717
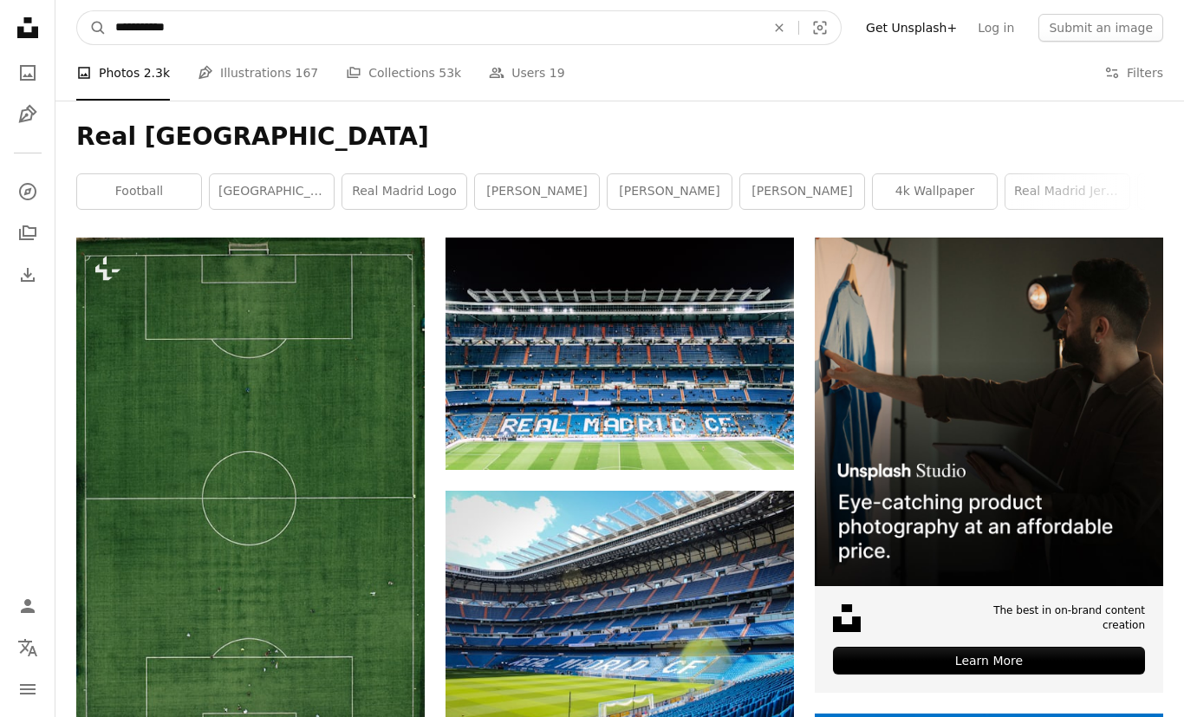
click at [199, 20] on input "**********" at bounding box center [433, 27] width 653 height 33
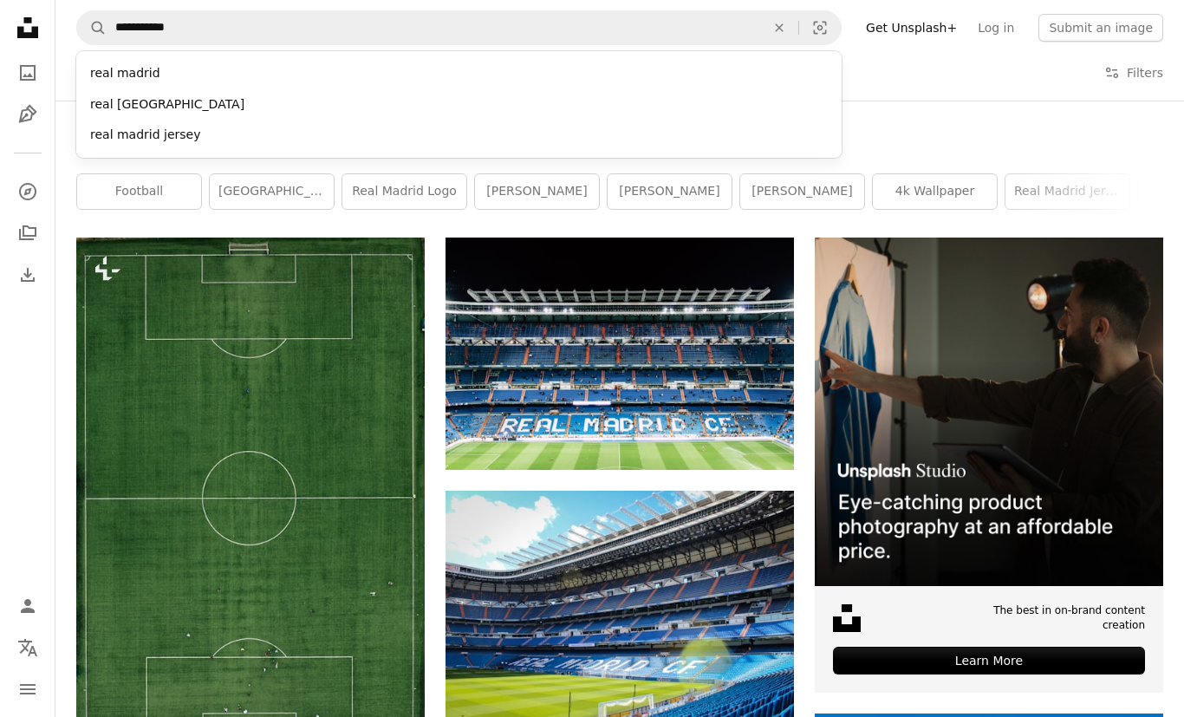
click at [797, 24] on icon "An X shape" at bounding box center [779, 28] width 38 height 14
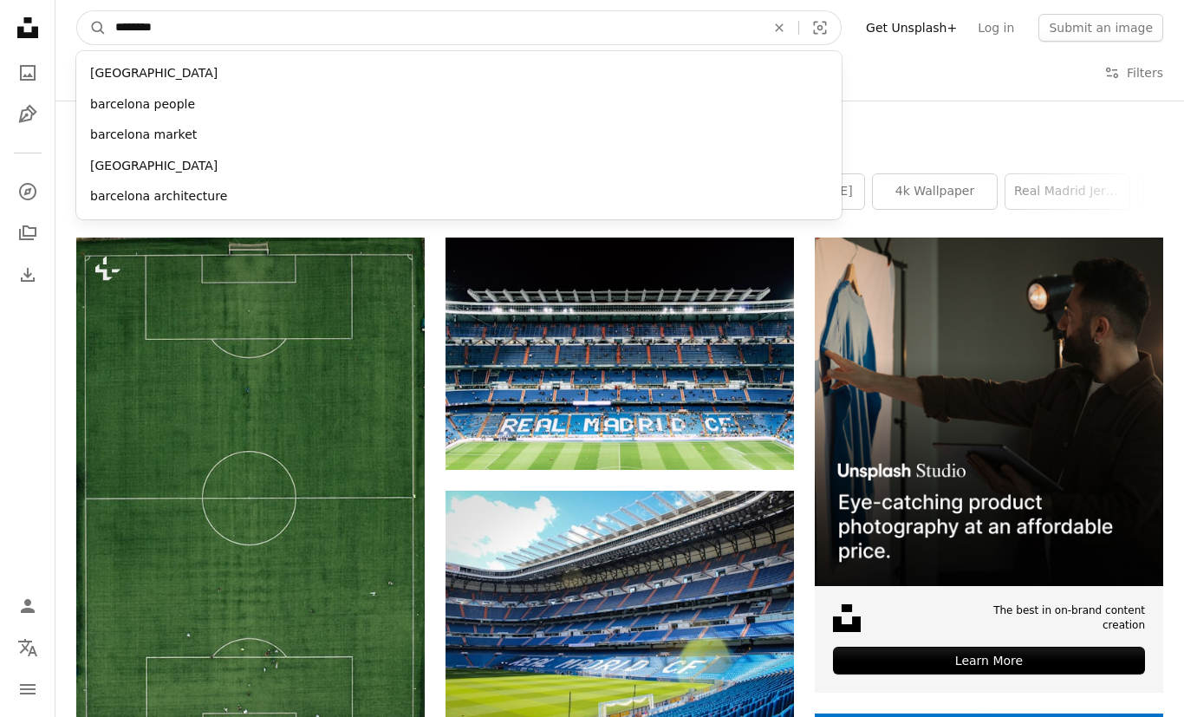
type input "*********"
click at [92, 28] on button "A magnifying glass" at bounding box center [91, 27] width 29 height 33
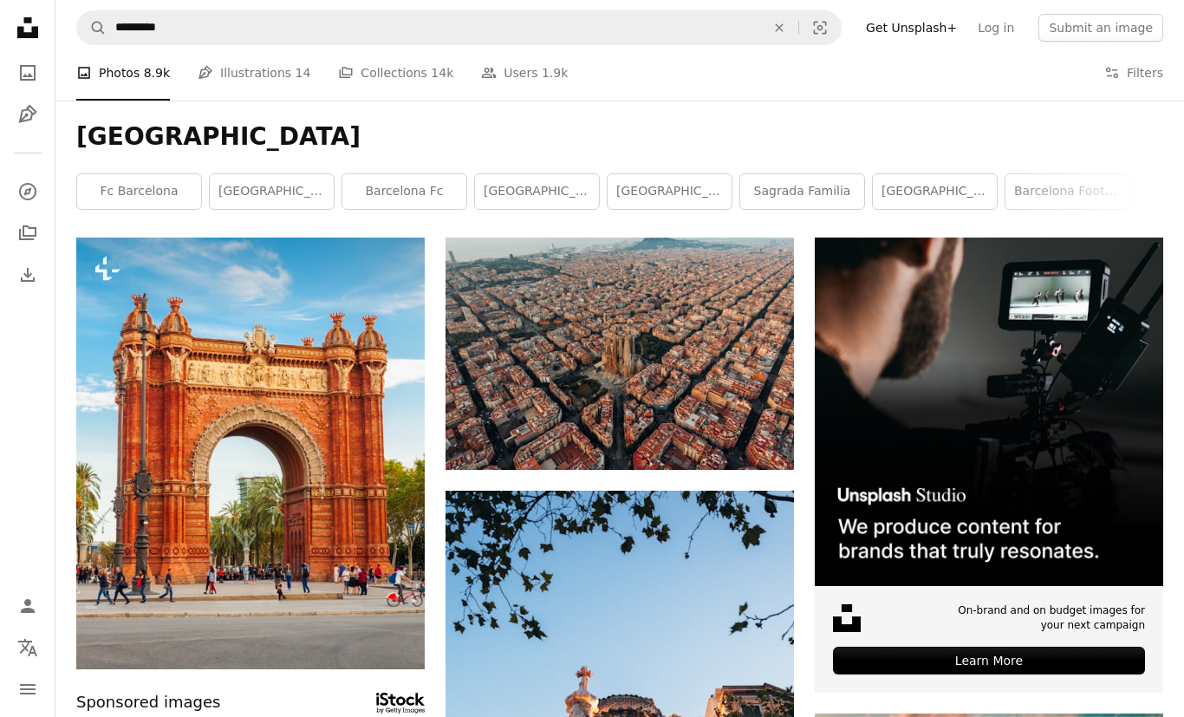
click at [115, 185] on link "fc barcelona" at bounding box center [139, 191] width 124 height 35
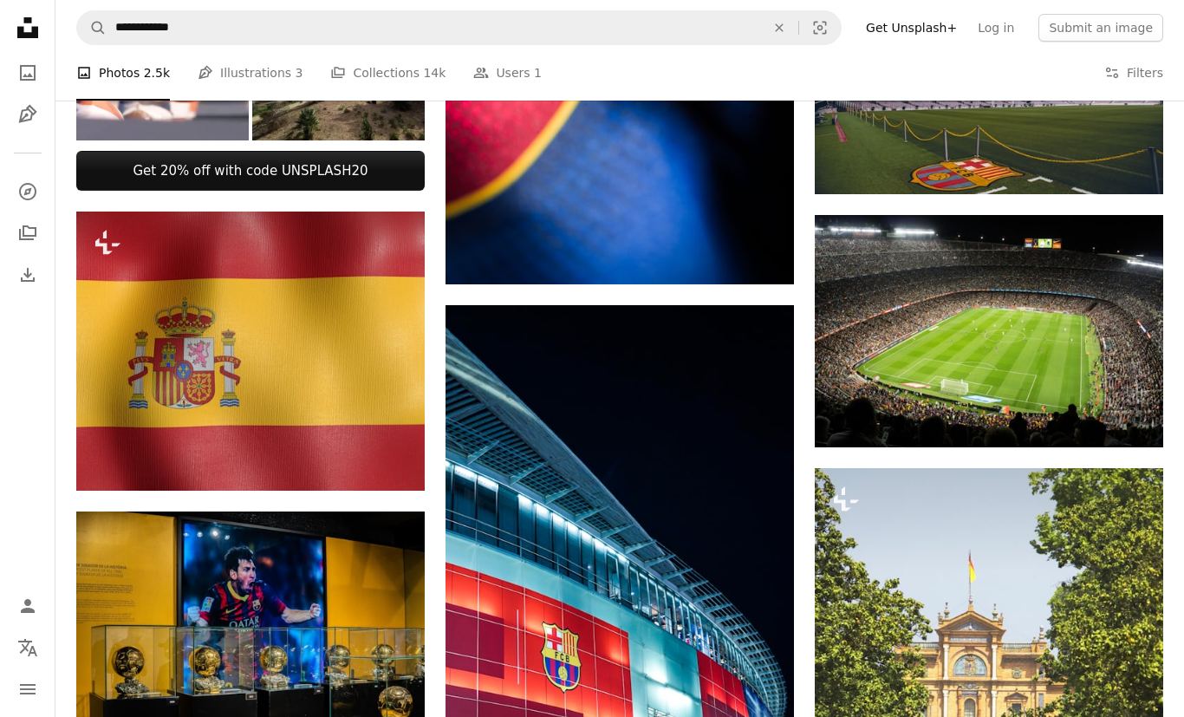
scroll to position [712, 0]
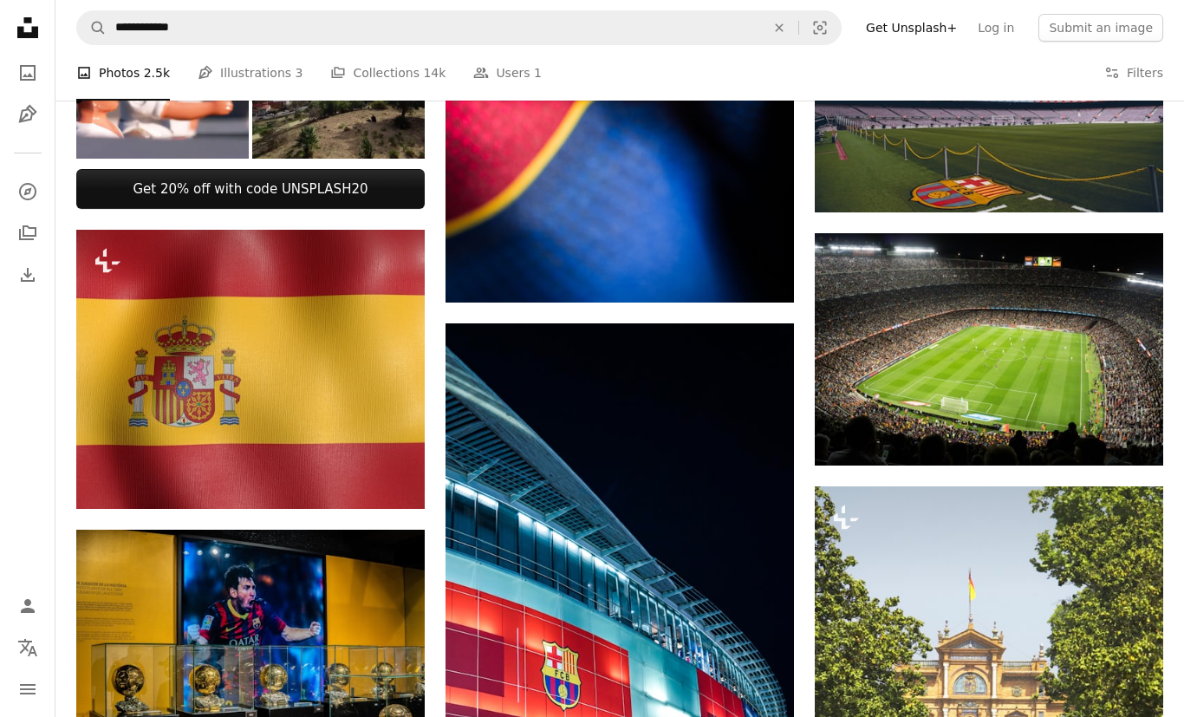
click at [1125, 432] on icon "Download" at bounding box center [1128, 433] width 11 height 12
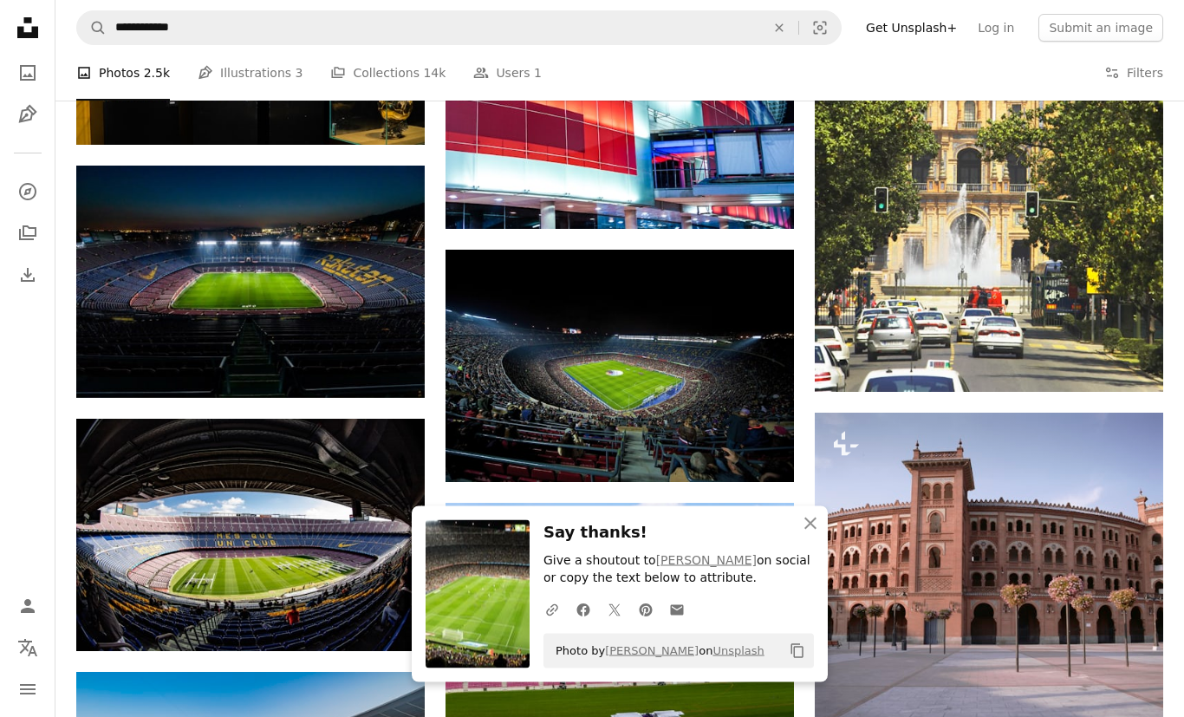
scroll to position [1330, 0]
click at [755, 447] on icon "Arrow pointing down" at bounding box center [759, 449] width 14 height 21
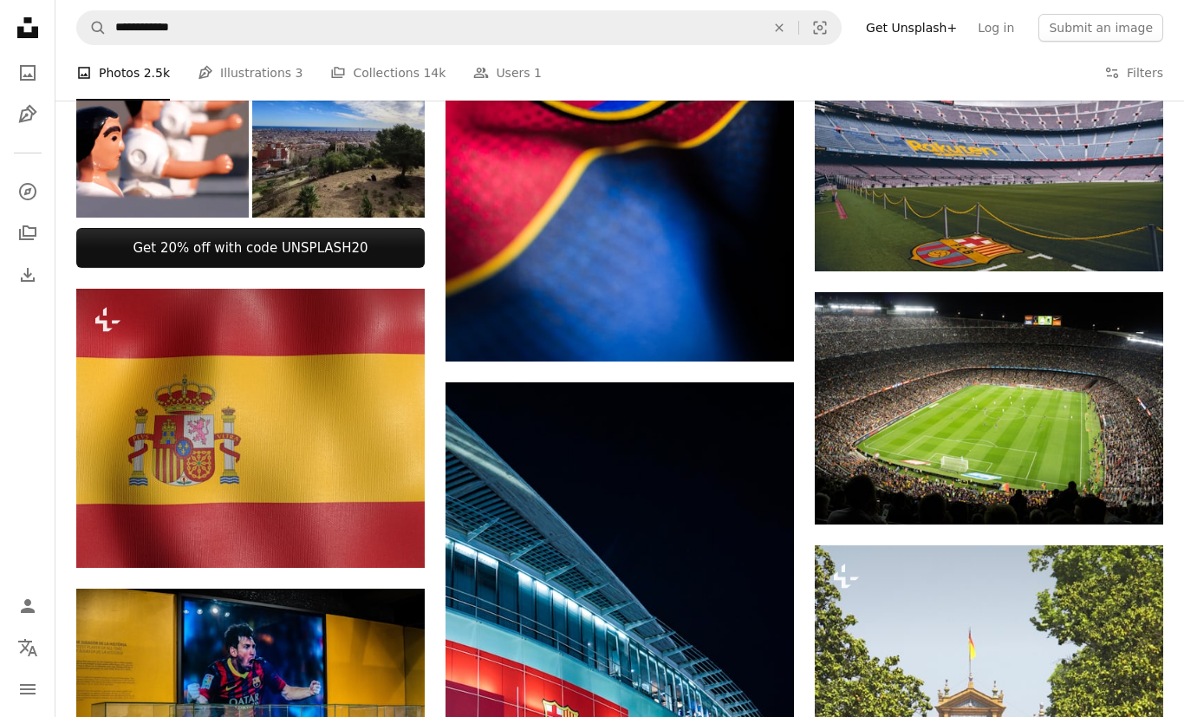
scroll to position [569, 0]
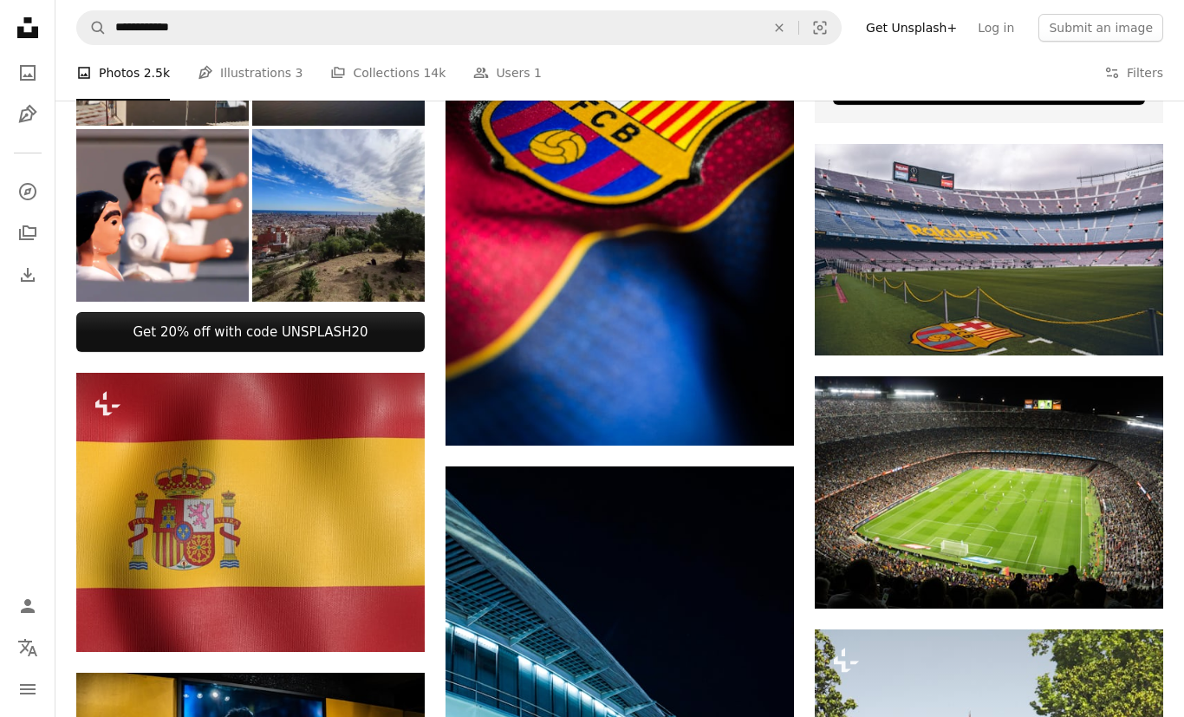
click at [398, 64] on link "A stack of folders Collections 14k" at bounding box center [387, 72] width 115 height 55
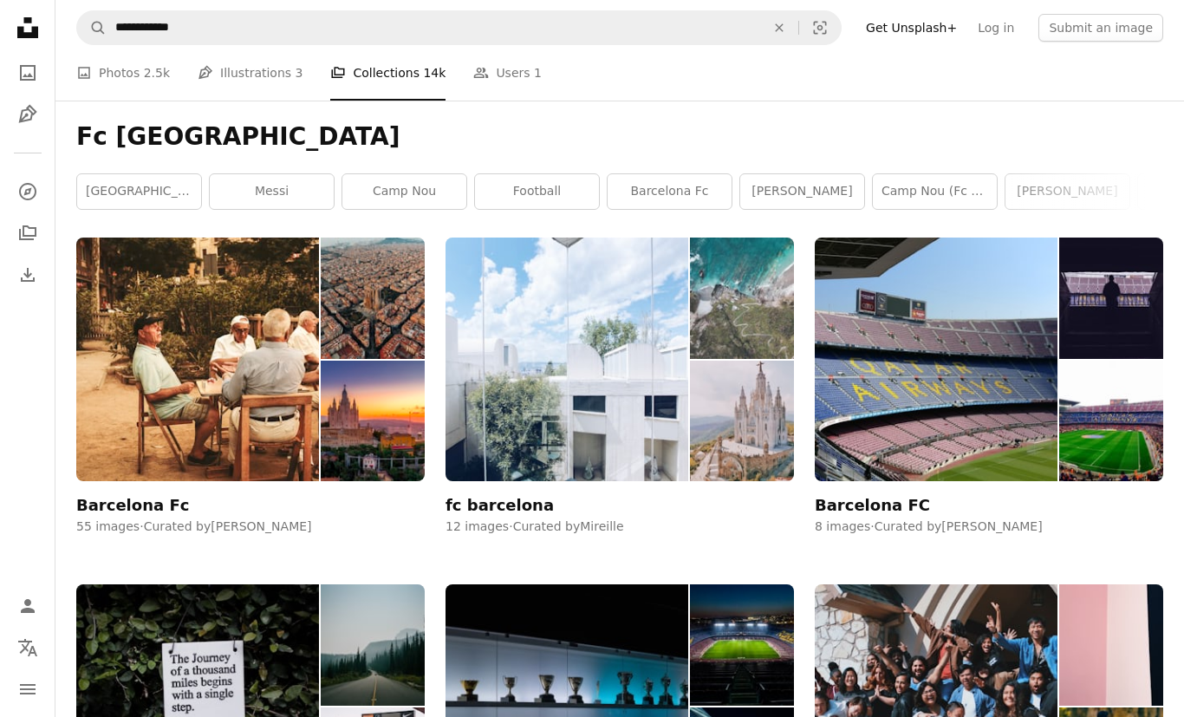
click at [790, 27] on icon "An X shape" at bounding box center [779, 28] width 38 height 14
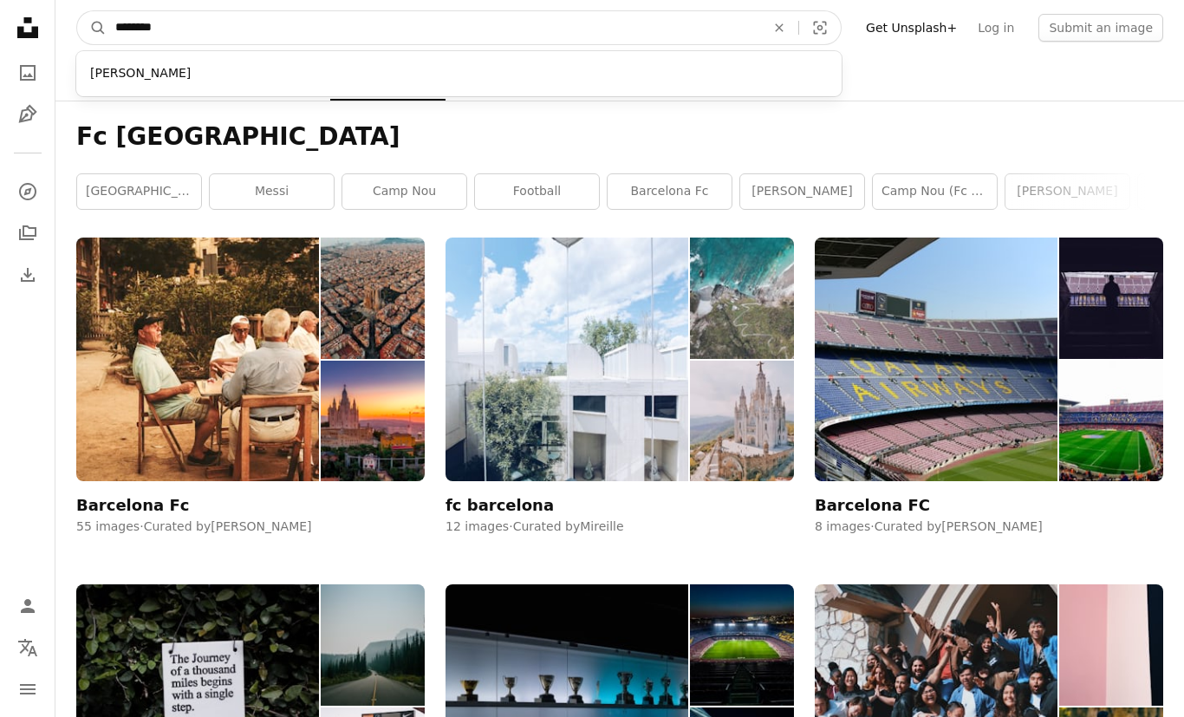
type input "*********"
click at [92, 28] on button "A magnifying glass" at bounding box center [91, 27] width 29 height 33
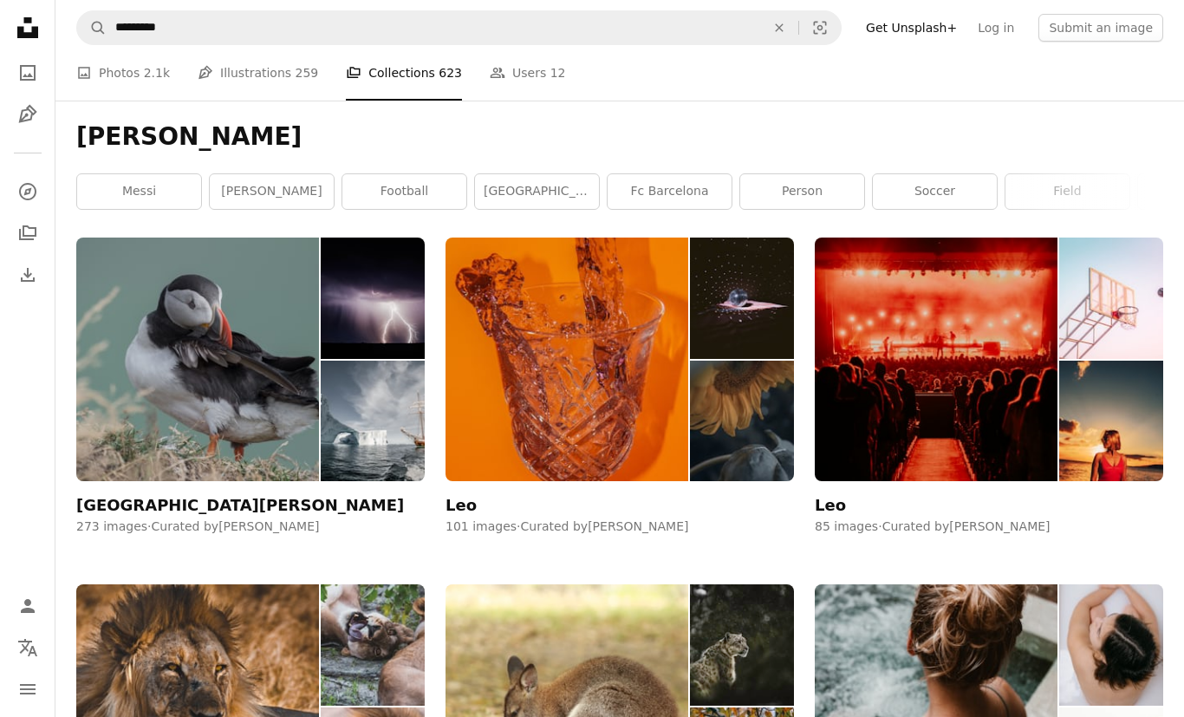
click at [253, 188] on link "[PERSON_NAME]" at bounding box center [272, 191] width 124 height 35
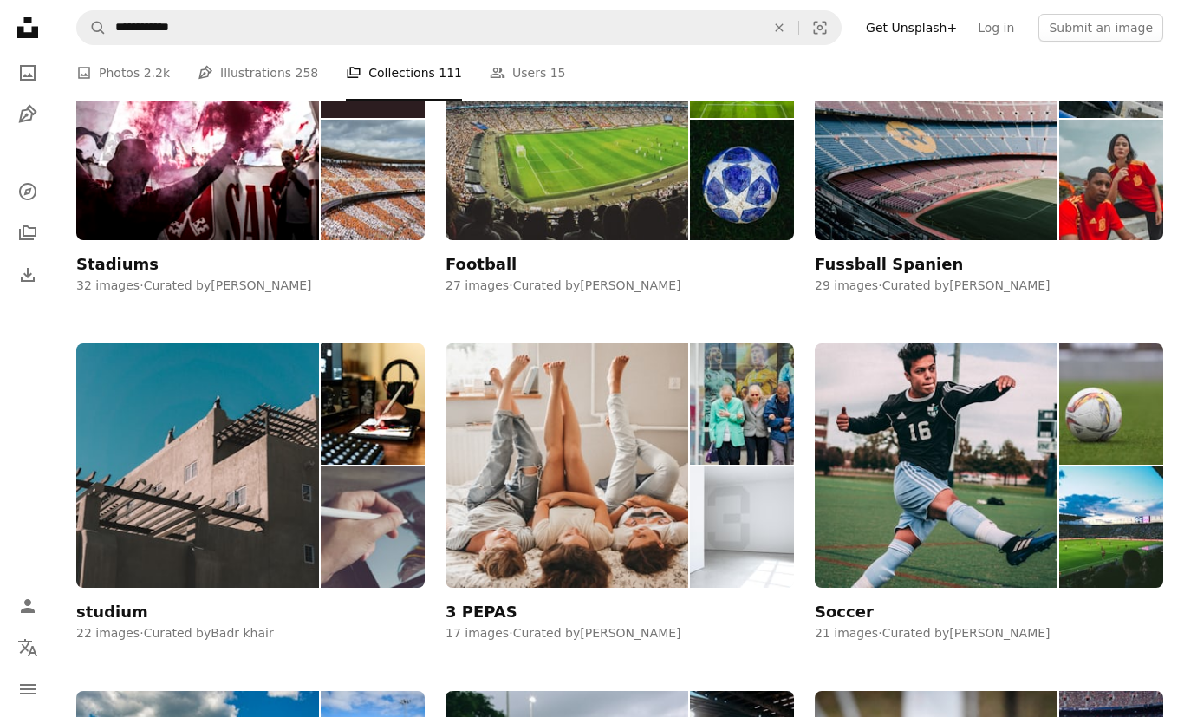
scroll to position [192, 0]
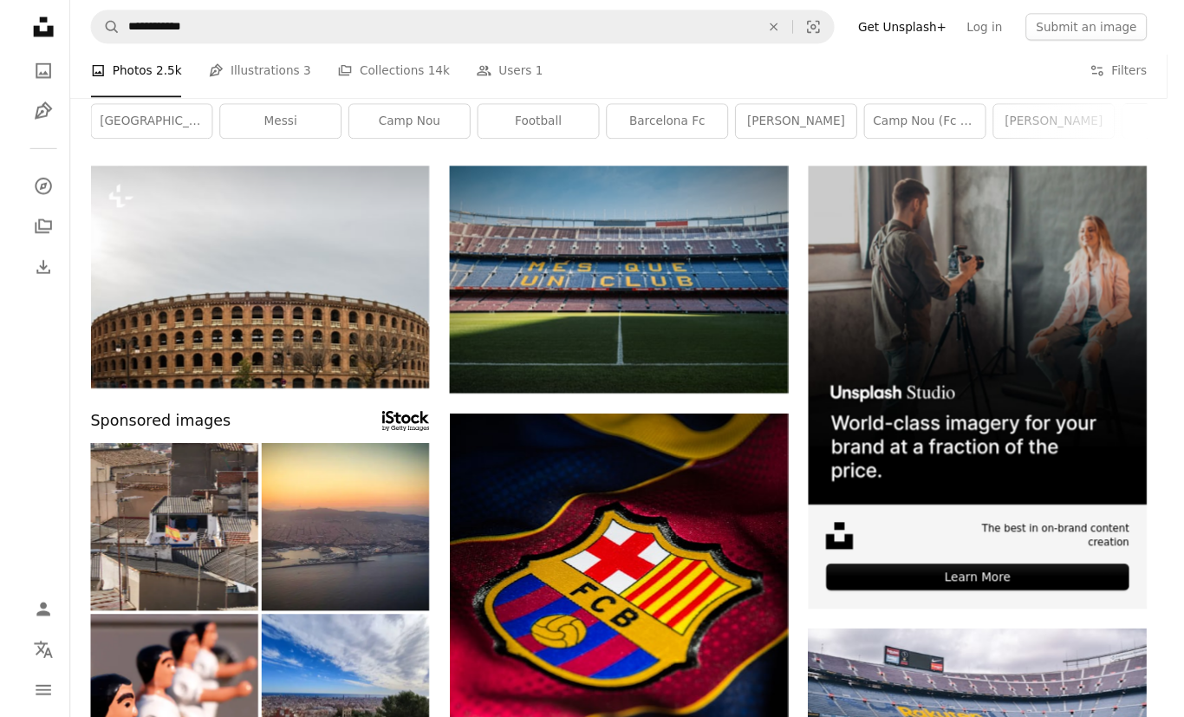
scroll to position [88, 0]
